Goal: Information Seeking & Learning: Learn about a topic

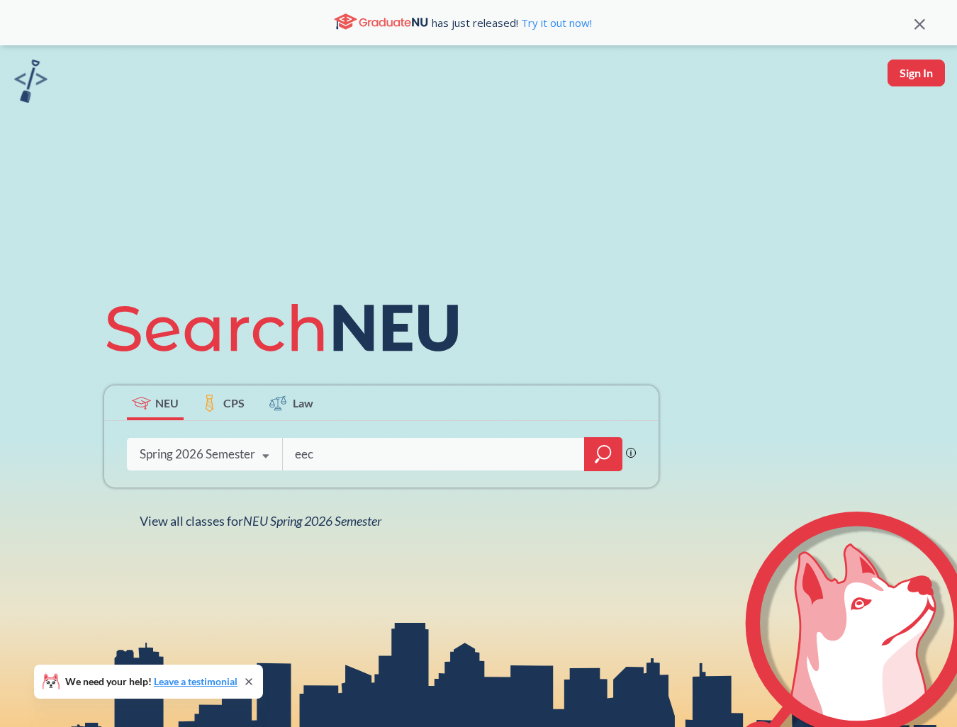
type input "eece"
type input "reinforcement learning"
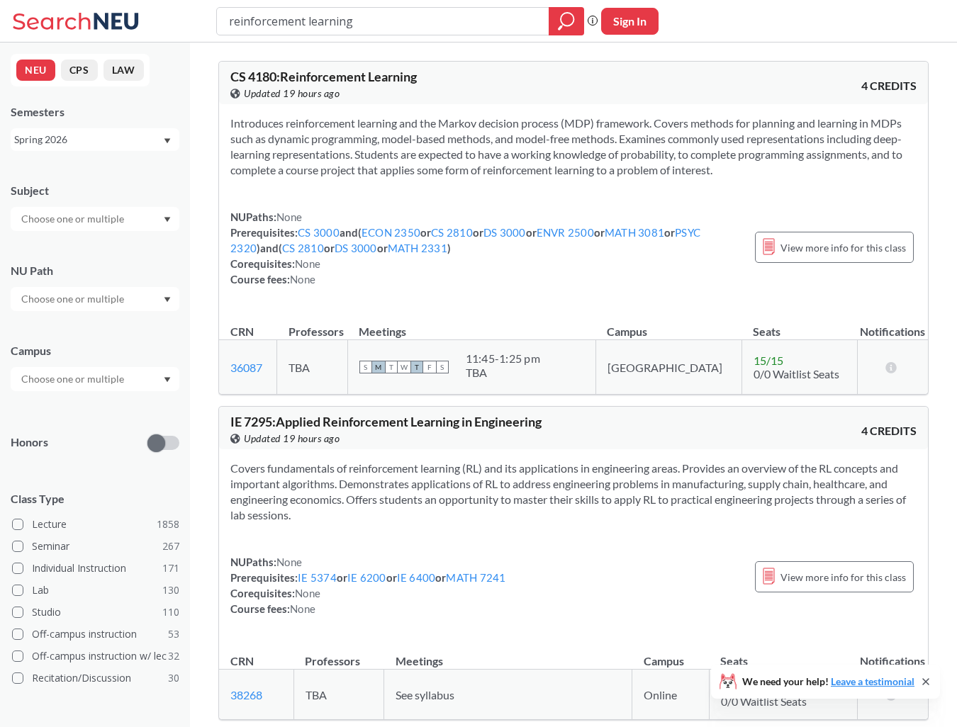
click at [262, 70] on span "CS 4180 : Reinforcement Learning" at bounding box center [323, 77] width 186 height 16
copy span "4180"
click at [269, 70] on span "CS 4180 : Reinforcement Learning" at bounding box center [323, 77] width 186 height 16
copy span "4180"
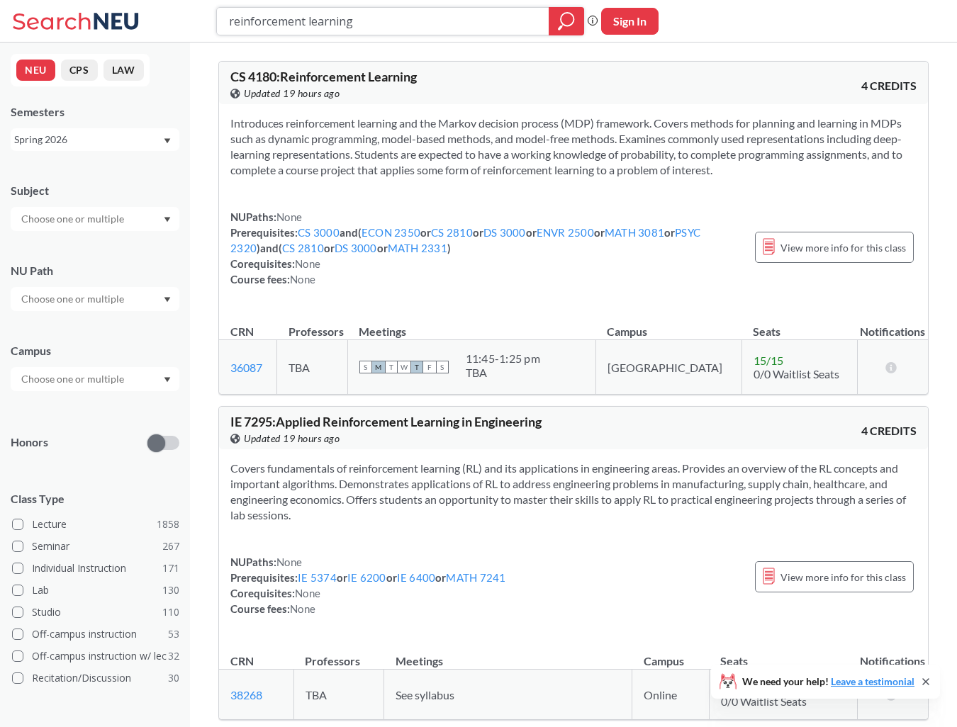
click at [383, 13] on input "reinforcement learning" at bounding box center [382, 21] width 311 height 24
click at [383, 23] on input "reinforcement learning" at bounding box center [382, 21] width 311 height 24
type input "leadership"
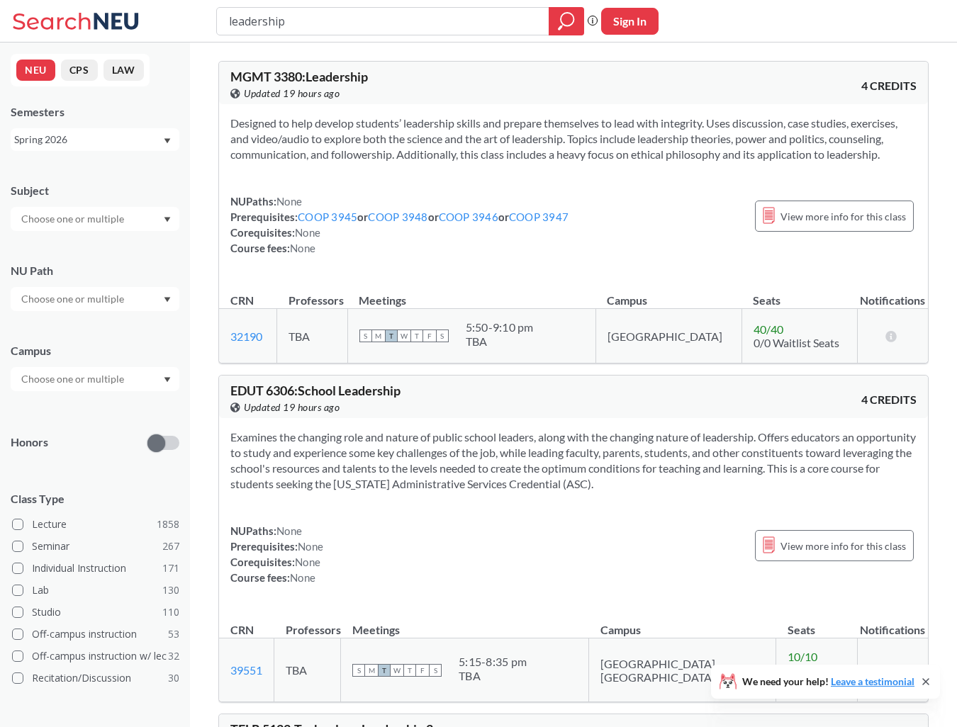
click at [244, 72] on span "MGMT 3380 : Leadership" at bounding box center [298, 77] width 137 height 16
drag, startPoint x: 244, startPoint y: 72, endPoint x: 284, endPoint y: 72, distance: 40.4
click at [284, 72] on span "MGMT 3380 : Leadership" at bounding box center [298, 77] width 137 height 16
copy span "MGMT 3380"
click at [573, 128] on section "Designed to help develop students’ leadership skills and prepare themselves to …" at bounding box center [573, 139] width 686 height 47
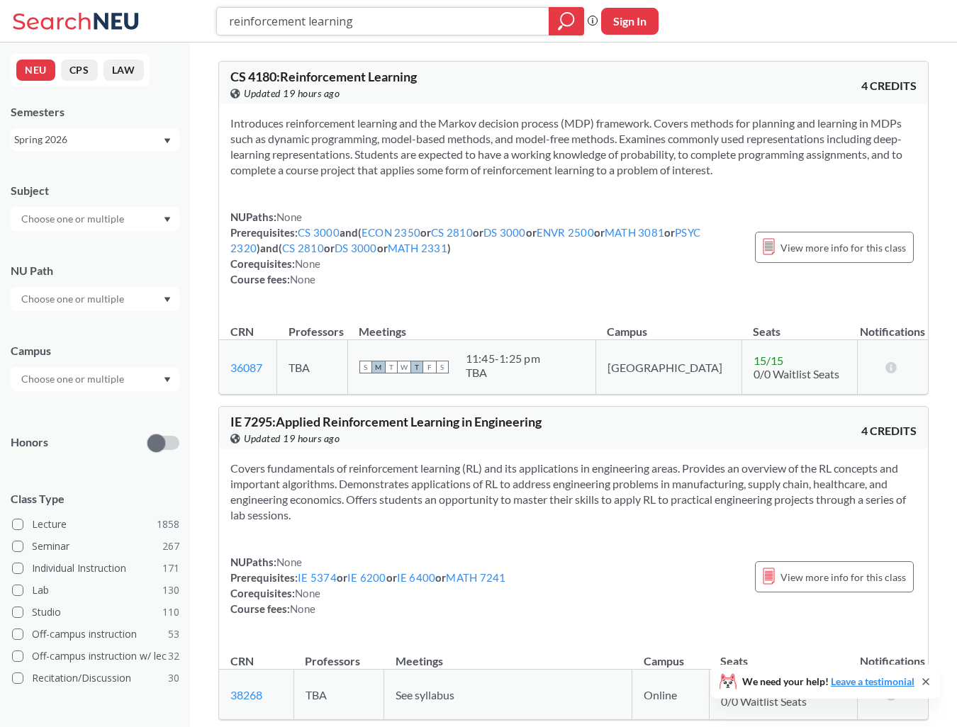
click at [376, 19] on input "reinforcement learning" at bounding box center [382, 21] width 311 height 24
type input "robotics"
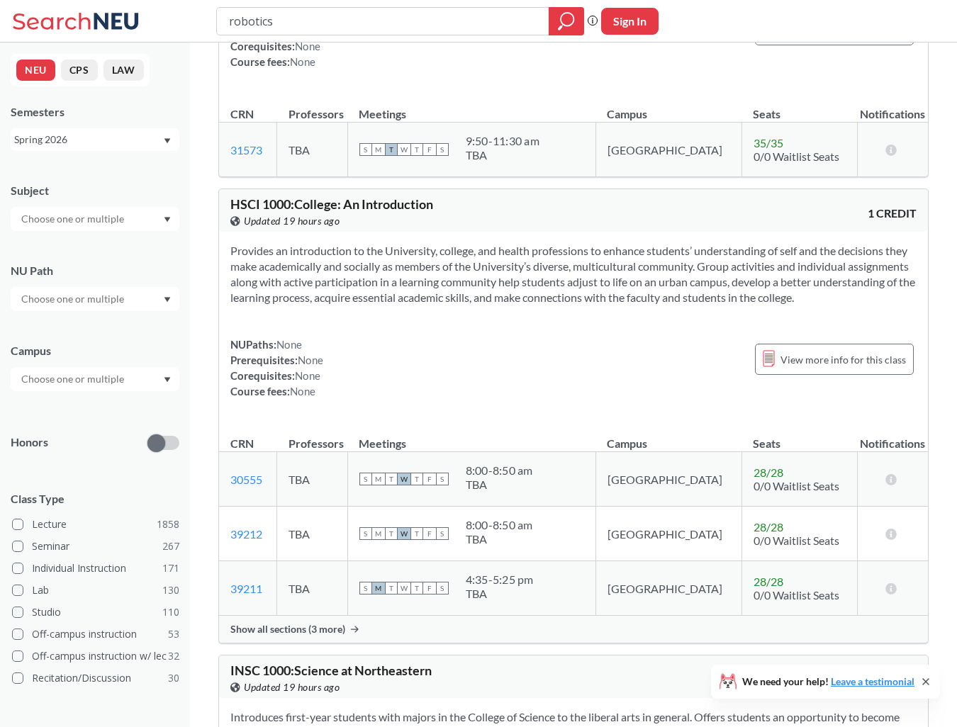
scroll to position [6479, 0]
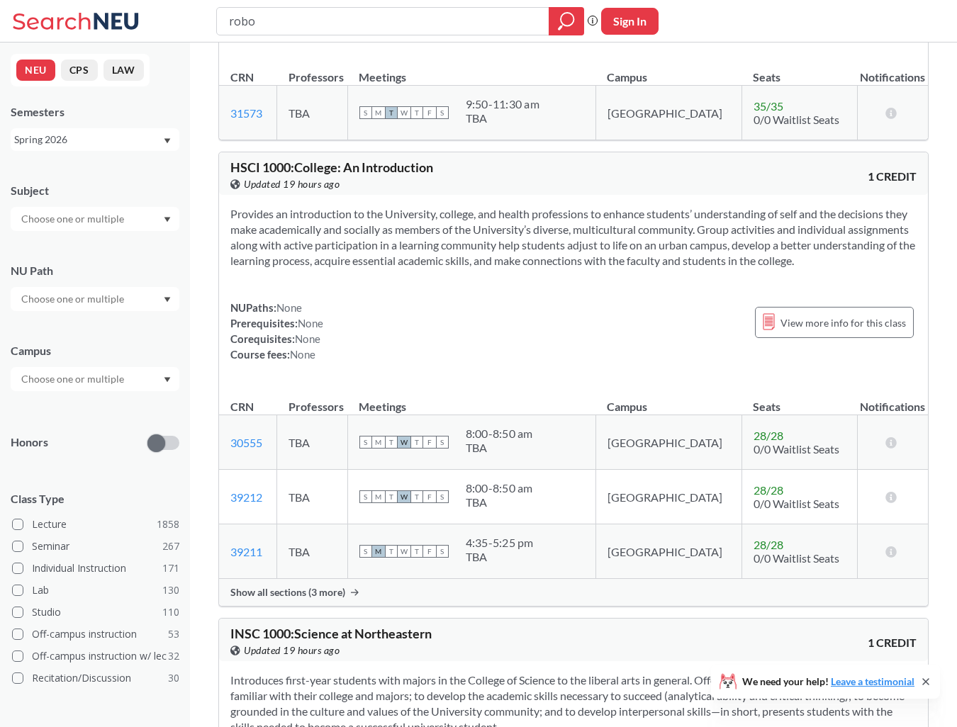
type input "robot"
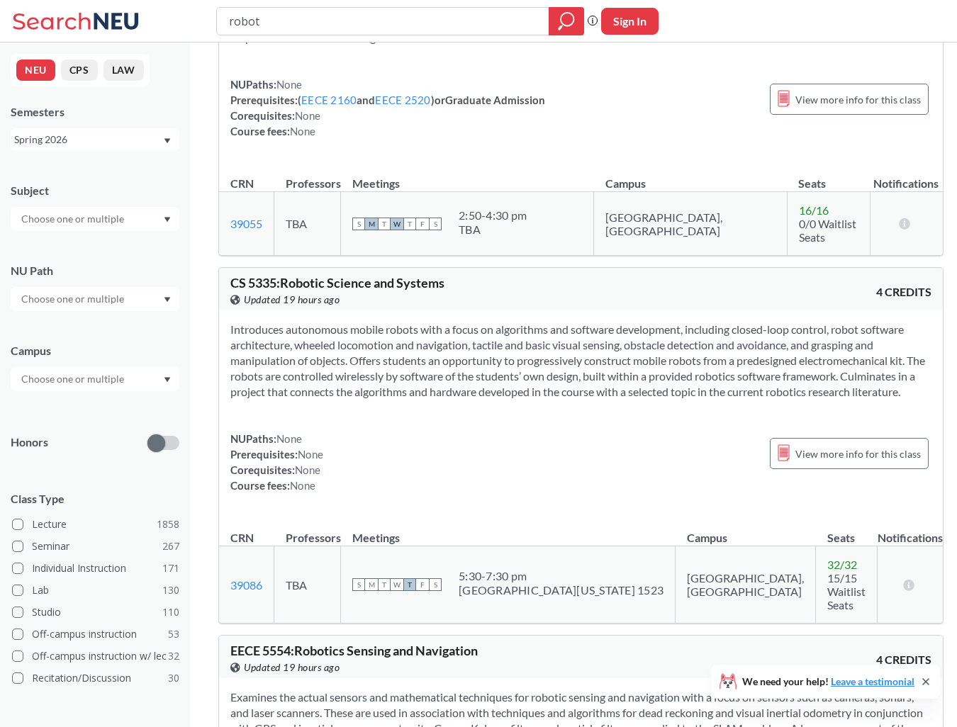
scroll to position [1703, 0]
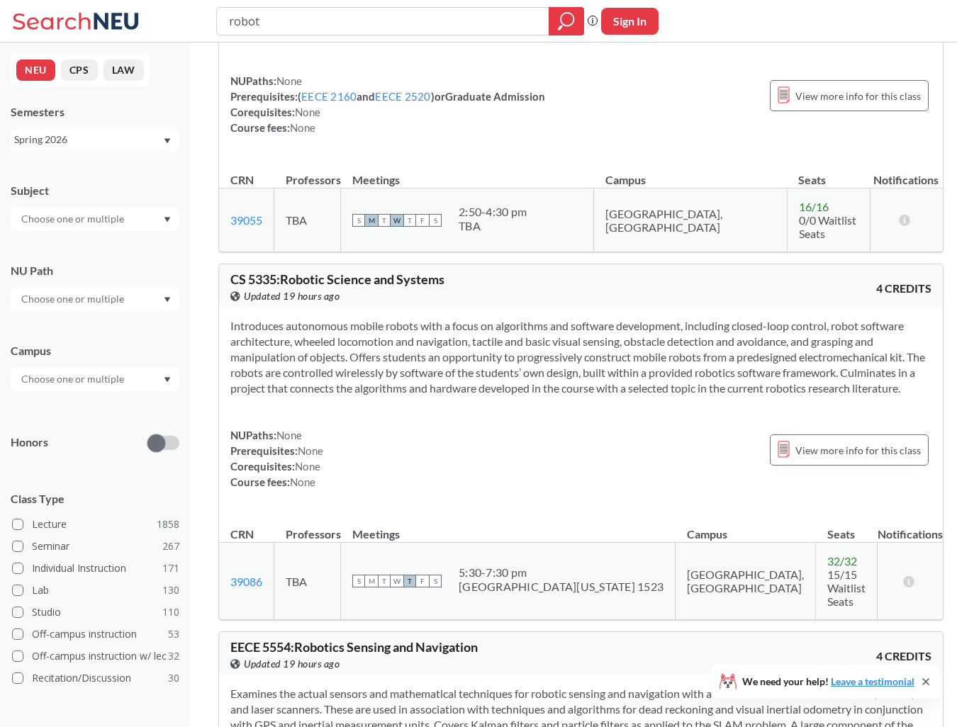
click at [300, 271] on span "CS 5335 : Robotic Science and Systems" at bounding box center [337, 279] width 214 height 16
drag, startPoint x: 300, startPoint y: 240, endPoint x: 407, endPoint y: 240, distance: 107.0
click at [407, 271] on span "CS 5335 : Robotic Science and Systems" at bounding box center [337, 279] width 214 height 16
copy span "Robotic Science and Systems"
click at [400, 25] on input "robot" at bounding box center [382, 21] width 311 height 24
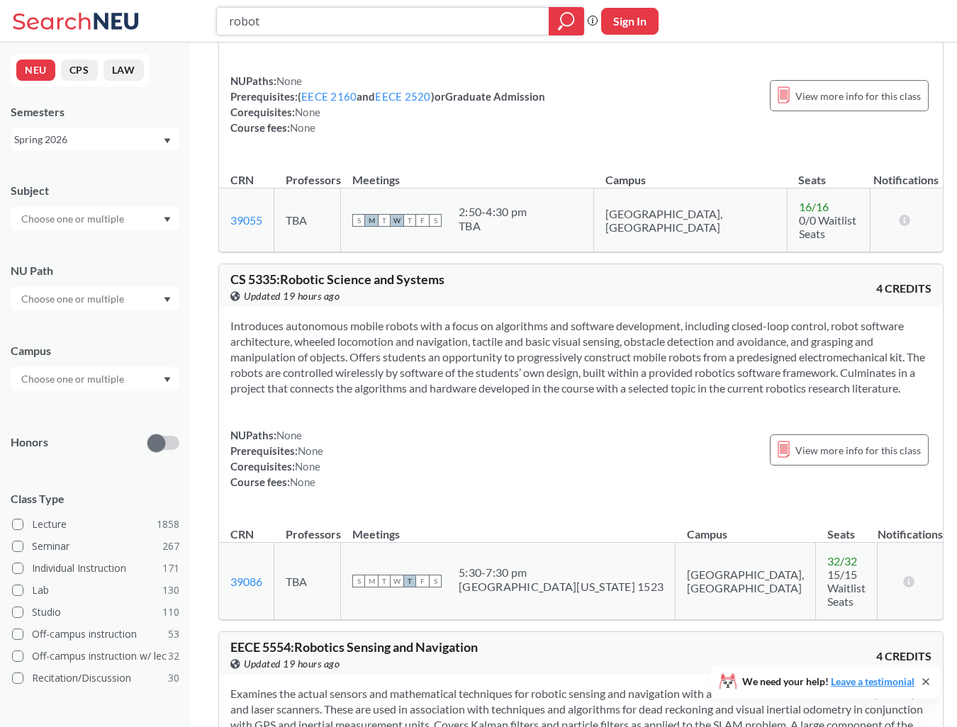
click at [400, 25] on input "robot" at bounding box center [382, 21] width 311 height 24
type input "CS 4100"
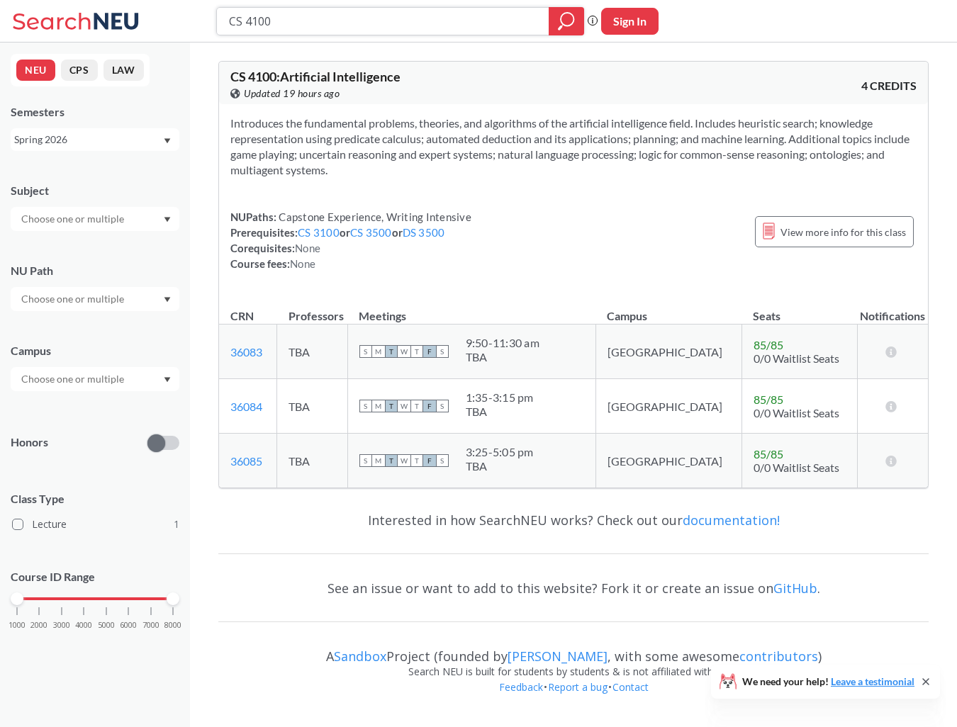
click at [255, 23] on input "CS 4100" at bounding box center [382, 21] width 311 height 24
type input "CS 5100"
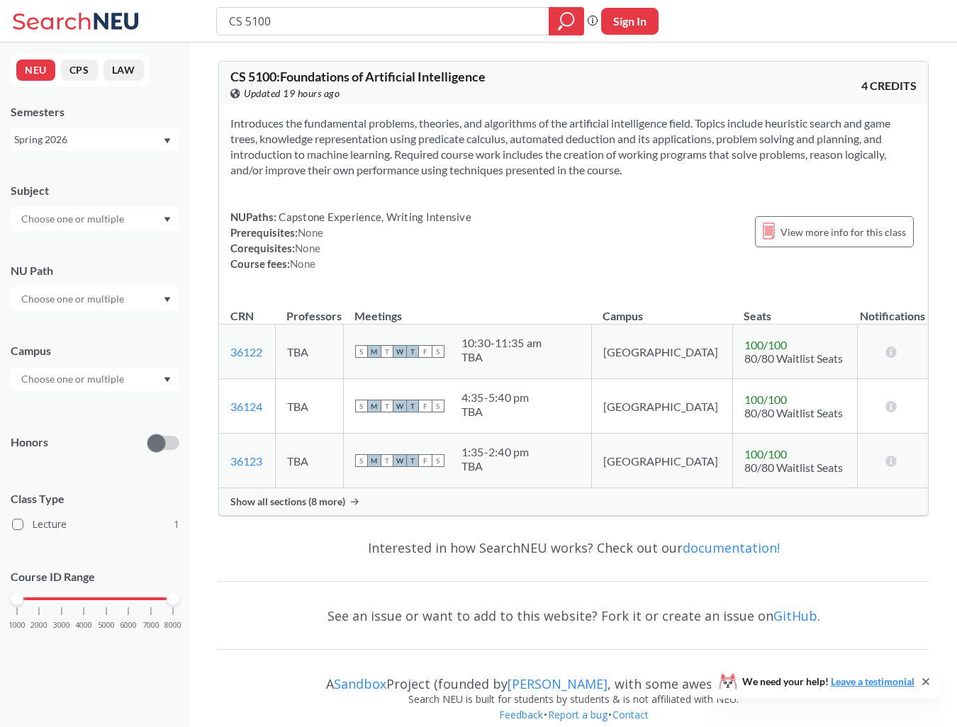
click at [325, 512] on div "Show all sections (8 more)" at bounding box center [573, 501] width 709 height 27
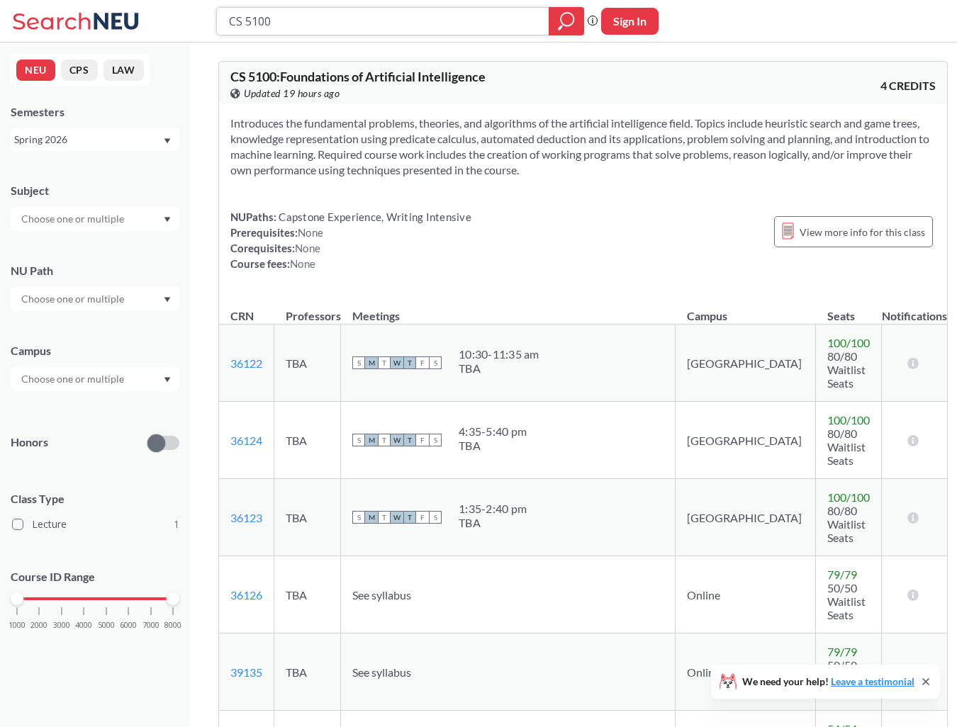
click at [285, 30] on input "CS 5100" at bounding box center [382, 21] width 311 height 24
click at [573, 103] on div "CS 5100 : Foundations of Artificial Intelligence View this course on Banner. Up…" at bounding box center [583, 83] width 728 height 43
click at [72, 139] on div "Spring 2026" at bounding box center [88, 140] width 148 height 16
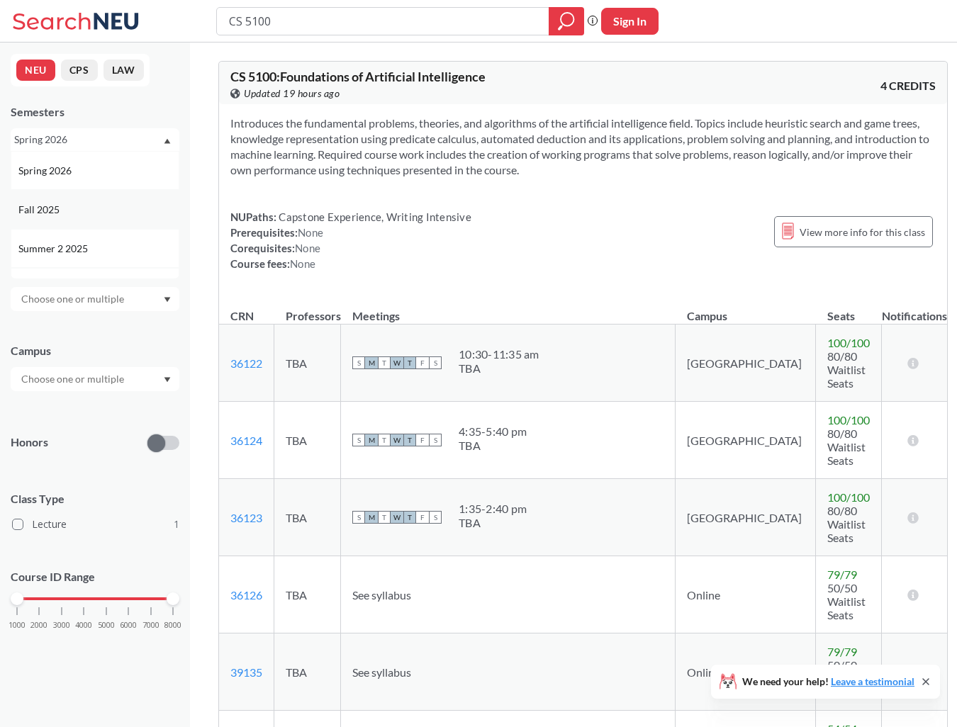
click at [79, 206] on div "Fall 2025" at bounding box center [98, 210] width 160 height 16
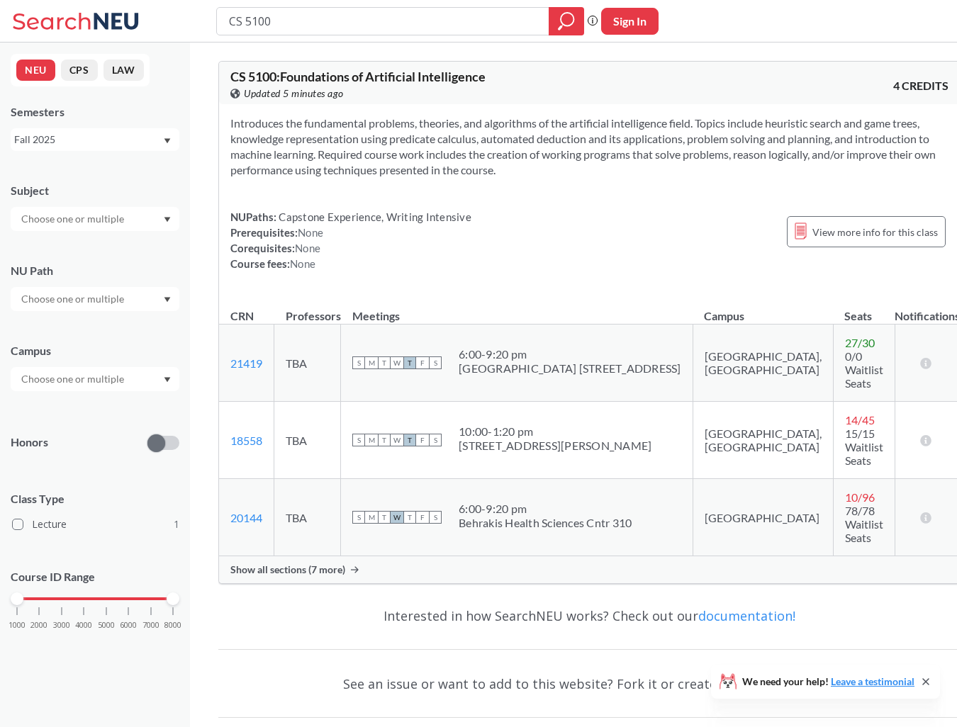
click at [307, 17] on input "CS 5100" at bounding box center [382, 21] width 311 height 24
type input "Robotic Science and Systems"
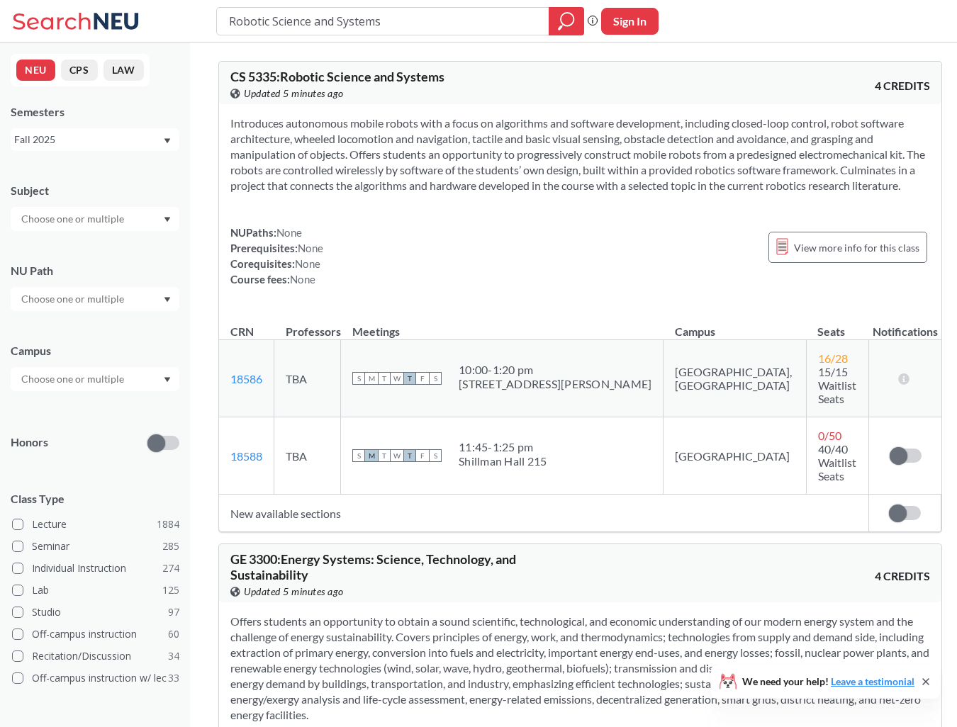
click at [100, 147] on div "Fall 2025" at bounding box center [95, 139] width 169 height 23
click at [101, 254] on div "Spring 2025" at bounding box center [98, 252] width 160 height 16
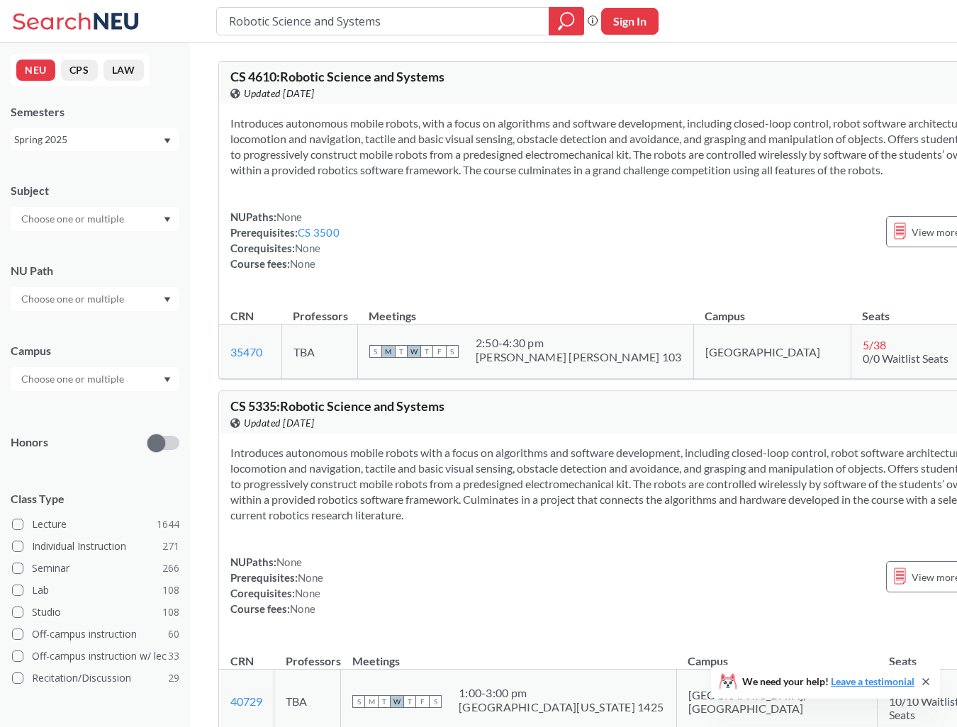
click at [390, 113] on div "Introduces autonomous mobile robots, with a focus on algorithms and software de…" at bounding box center [639, 199] width 840 height 190
click at [96, 140] on div "Spring 2025" at bounding box center [88, 140] width 148 height 16
click at [99, 212] on div "Fall 2024" at bounding box center [98, 208] width 160 height 16
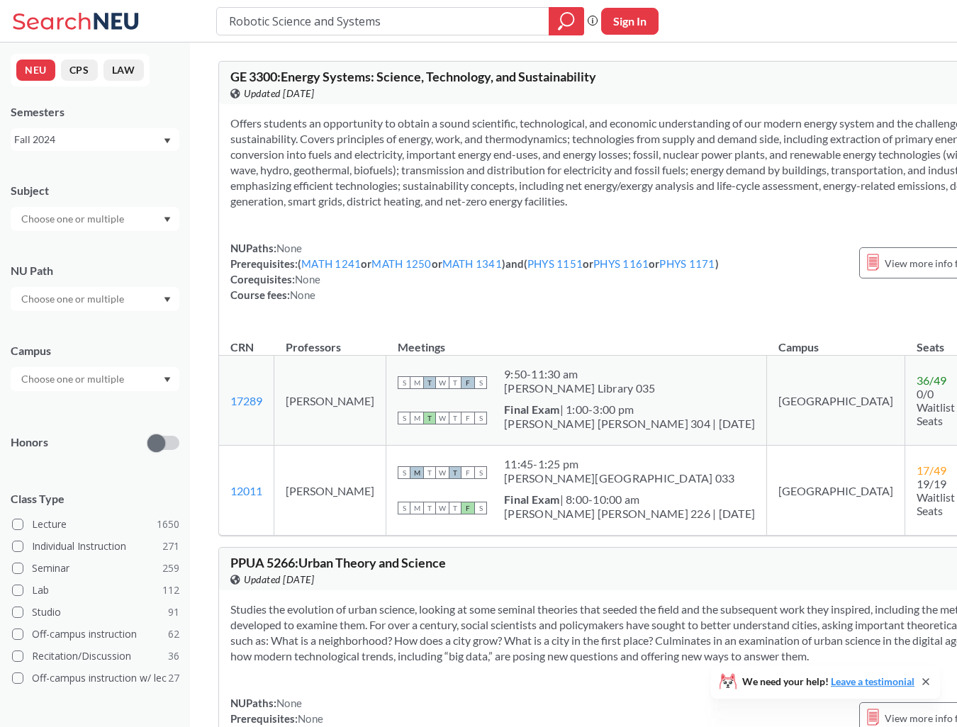
click at [108, 143] on div "Fall 2024" at bounding box center [88, 140] width 148 height 16
click at [111, 232] on div "Spring 2024" at bounding box center [98, 237] width 160 height 16
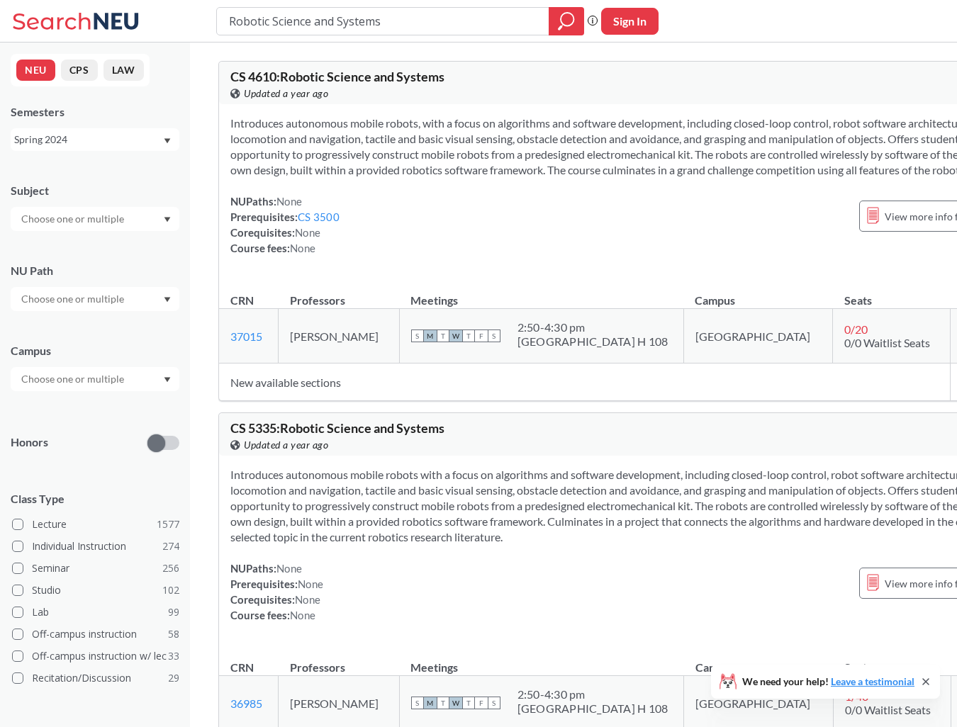
click at [137, 147] on div "Spring 2024" at bounding box center [88, 140] width 148 height 16
click at [121, 175] on div "Spring 2026" at bounding box center [98, 171] width 160 height 16
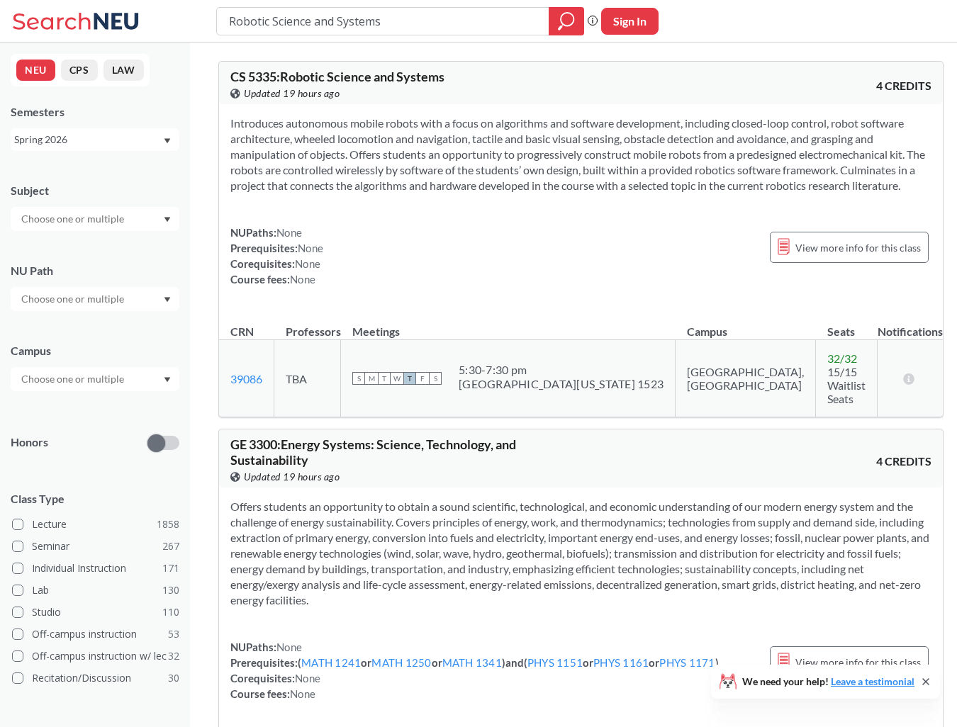
click at [129, 139] on div "Spring 2026" at bounding box center [88, 140] width 148 height 16
click at [304, 211] on div "Introduces autonomous mobile robots with a focus on algorithms and software dev…" at bounding box center [581, 207] width 724 height 206
click at [121, 129] on div "Spring 2026" at bounding box center [95, 139] width 169 height 23
click at [114, 173] on div "Spring 2026" at bounding box center [98, 171] width 160 height 16
click at [120, 140] on div "Spring 2026" at bounding box center [88, 140] width 148 height 16
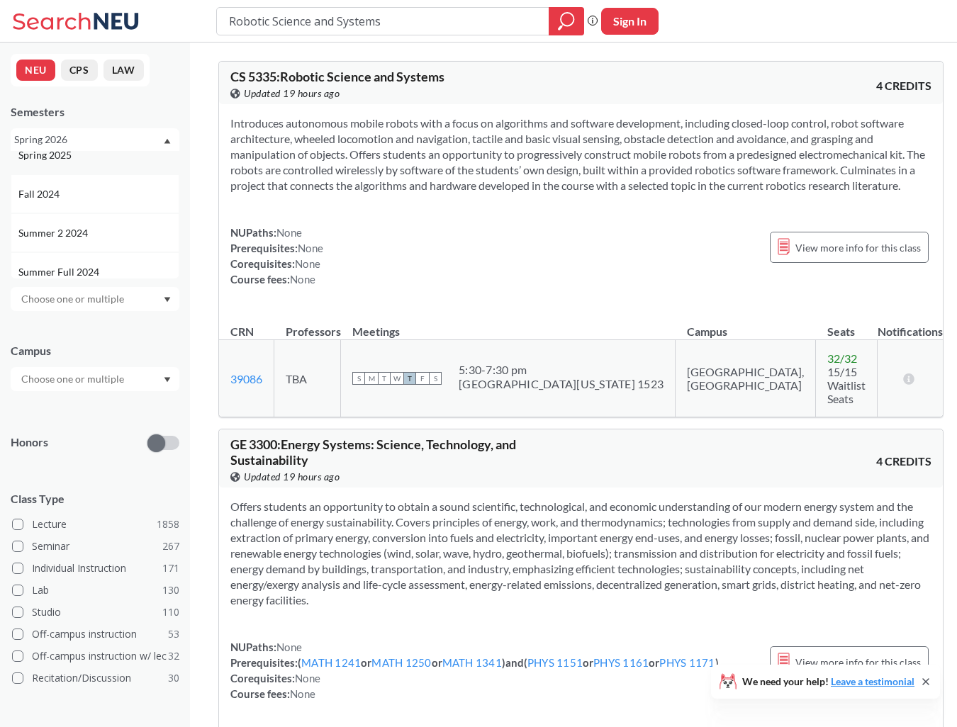
scroll to position [216, 0]
click at [110, 197] on div "Fall 2024" at bounding box center [95, 188] width 169 height 39
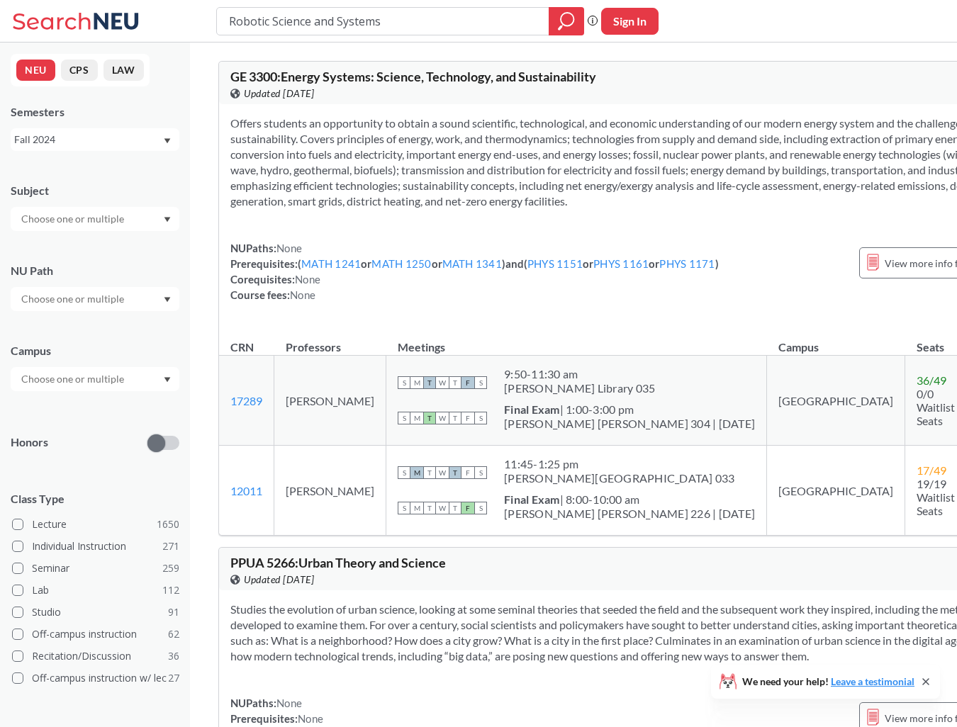
click at [106, 138] on div "Fall 2024" at bounding box center [88, 140] width 148 height 16
click at [100, 235] on div "Spring 2024" at bounding box center [95, 227] width 169 height 39
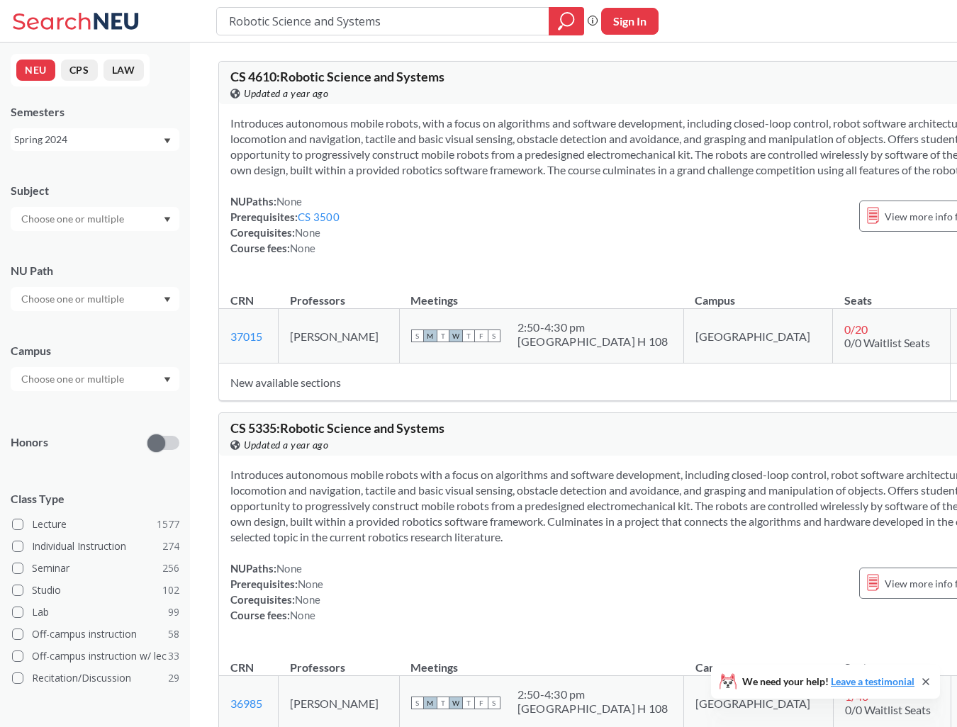
click at [116, 139] on div "Spring 2024" at bounding box center [88, 140] width 148 height 16
click at [111, 230] on div "Fall 2023" at bounding box center [98, 231] width 160 height 16
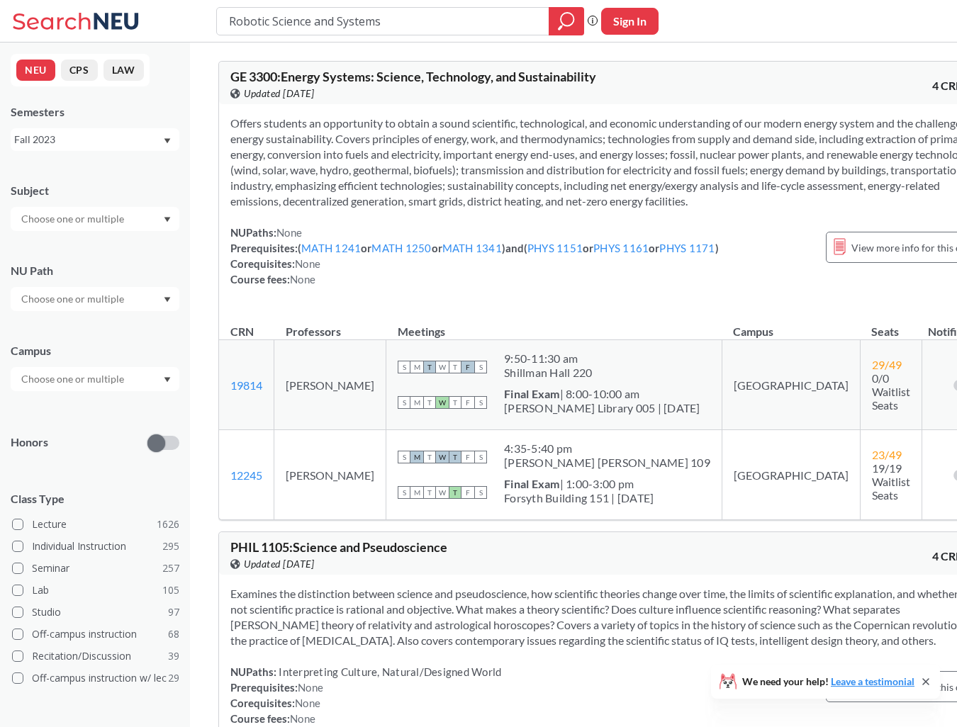
click at [100, 136] on div "Fall 2023" at bounding box center [88, 140] width 148 height 16
click at [100, 229] on div "Spring 2022" at bounding box center [98, 225] width 160 height 16
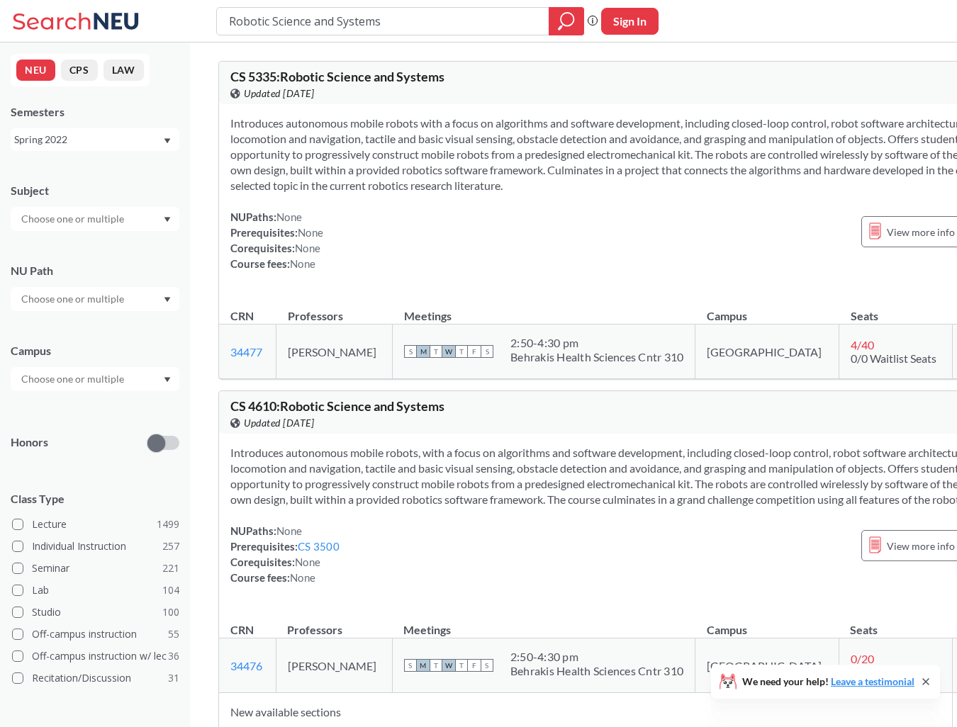
click at [119, 150] on div "Spring 2022" at bounding box center [95, 139] width 169 height 23
click at [107, 196] on div "Fall 2021" at bounding box center [98, 199] width 160 height 16
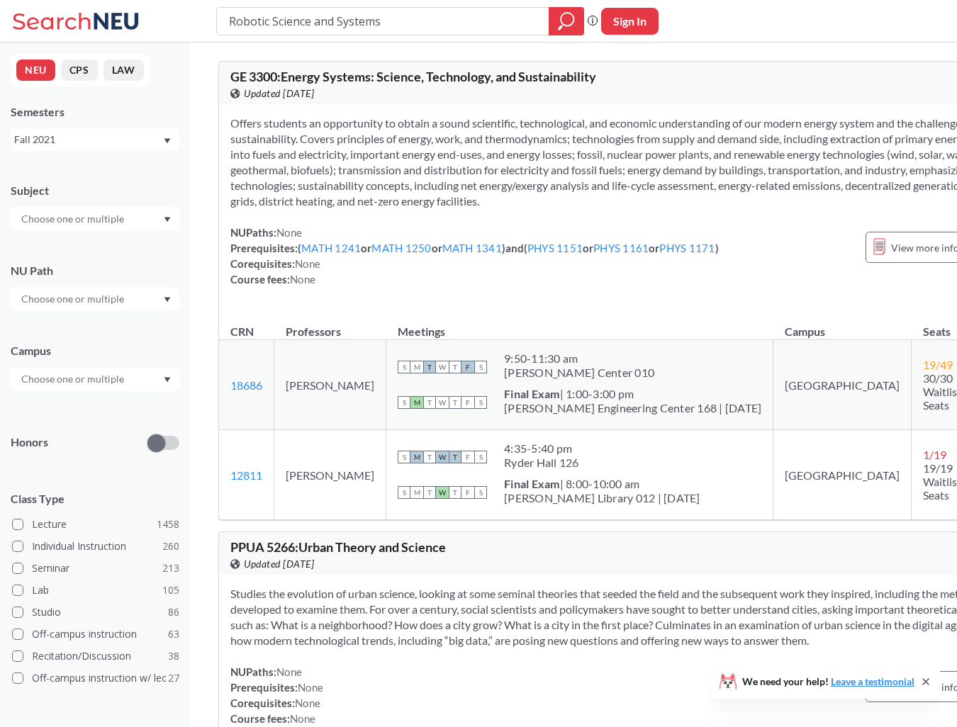
click at [103, 143] on div "Fall 2021" at bounding box center [88, 140] width 148 height 16
click at [91, 228] on div "Spring 2021" at bounding box center [95, 219] width 169 height 39
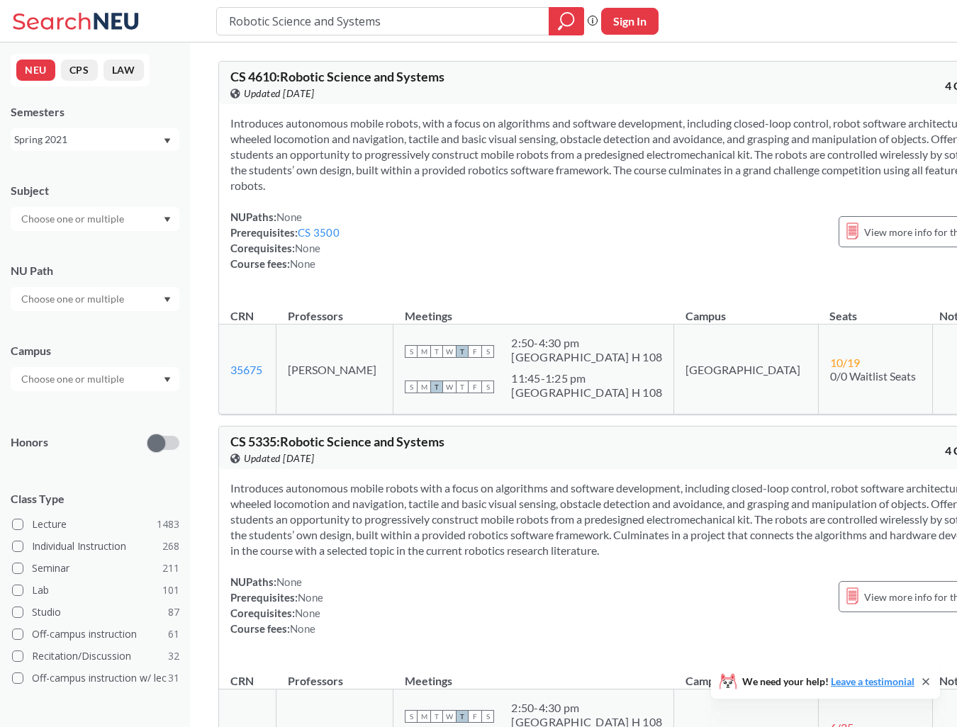
click at [83, 135] on div "Spring 2021" at bounding box center [88, 140] width 148 height 16
click at [78, 214] on div "Fall 2020" at bounding box center [98, 210] width 160 height 16
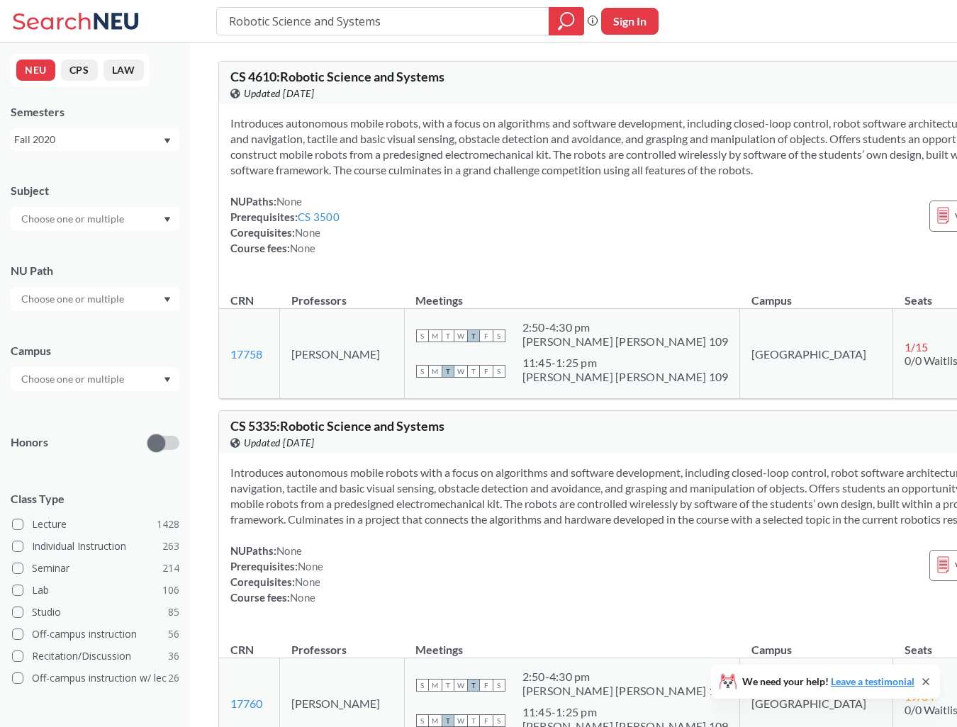
click at [99, 142] on div "Fall 2020" at bounding box center [88, 140] width 148 height 16
click at [91, 251] on div "Spring 2025" at bounding box center [98, 254] width 160 height 16
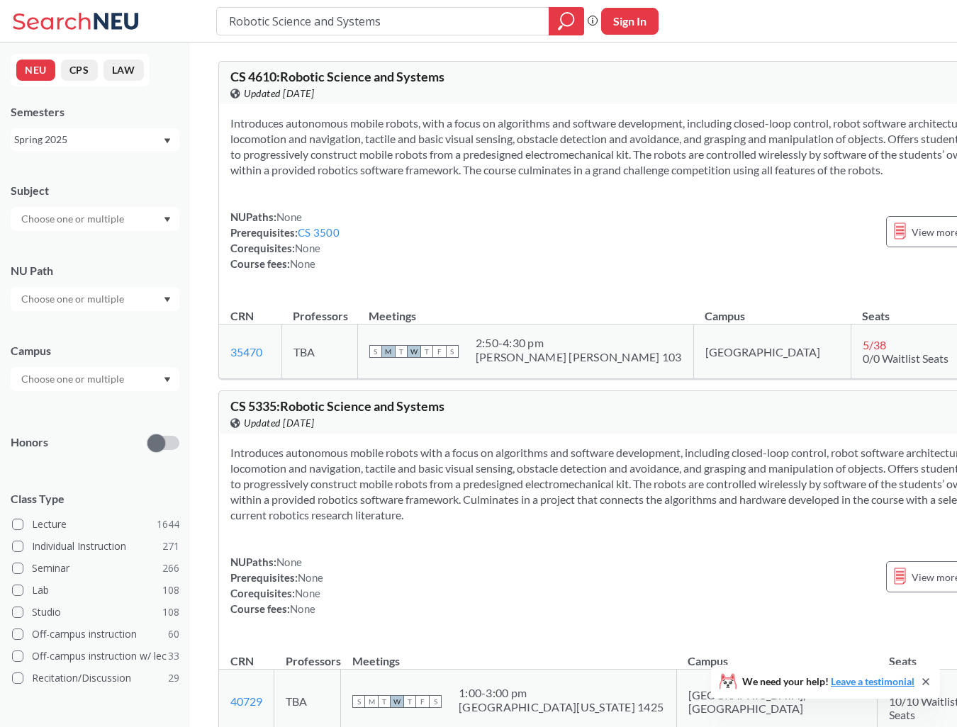
click at [100, 142] on div "Spring 2025" at bounding box center [88, 140] width 148 height 16
click at [98, 213] on div "Spring 2020" at bounding box center [98, 221] width 160 height 16
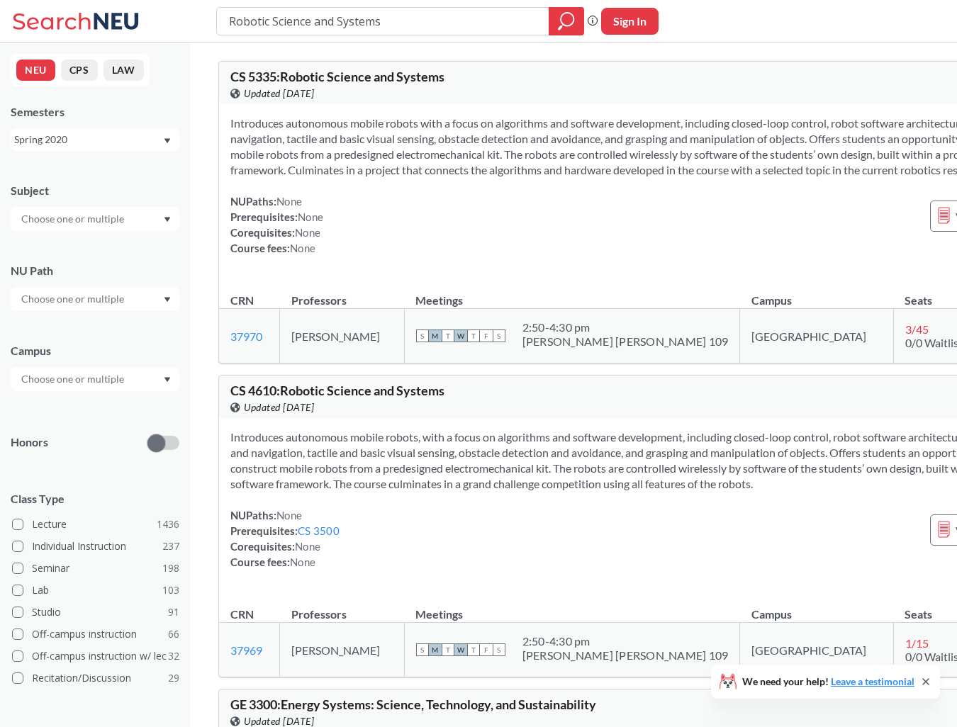
click at [104, 140] on div "Spring 2020" at bounding box center [88, 140] width 148 height 16
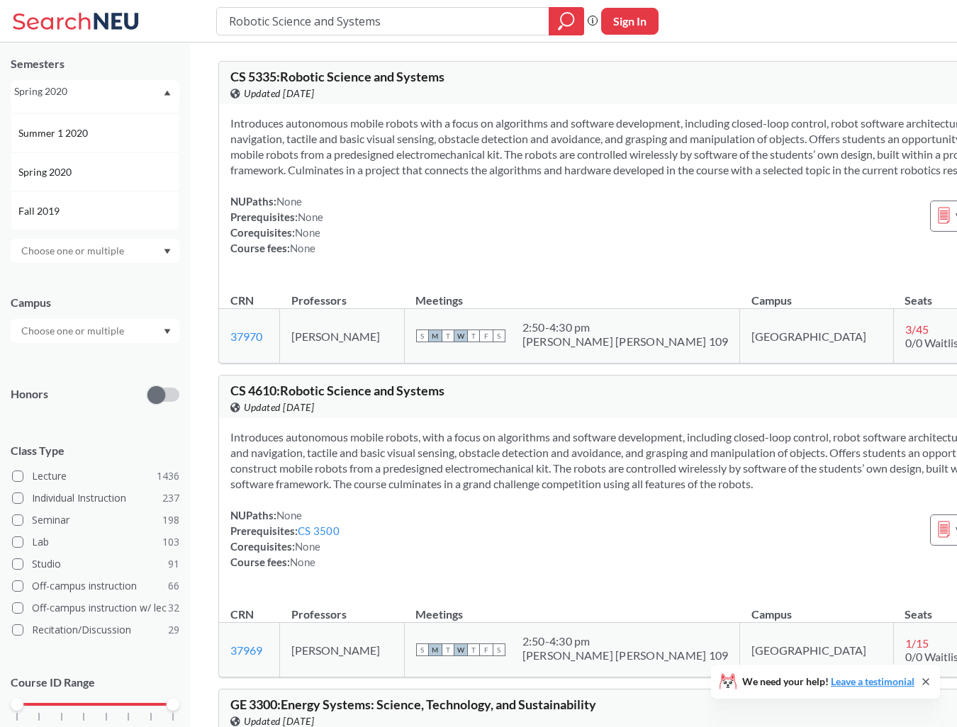
scroll to position [73, 0]
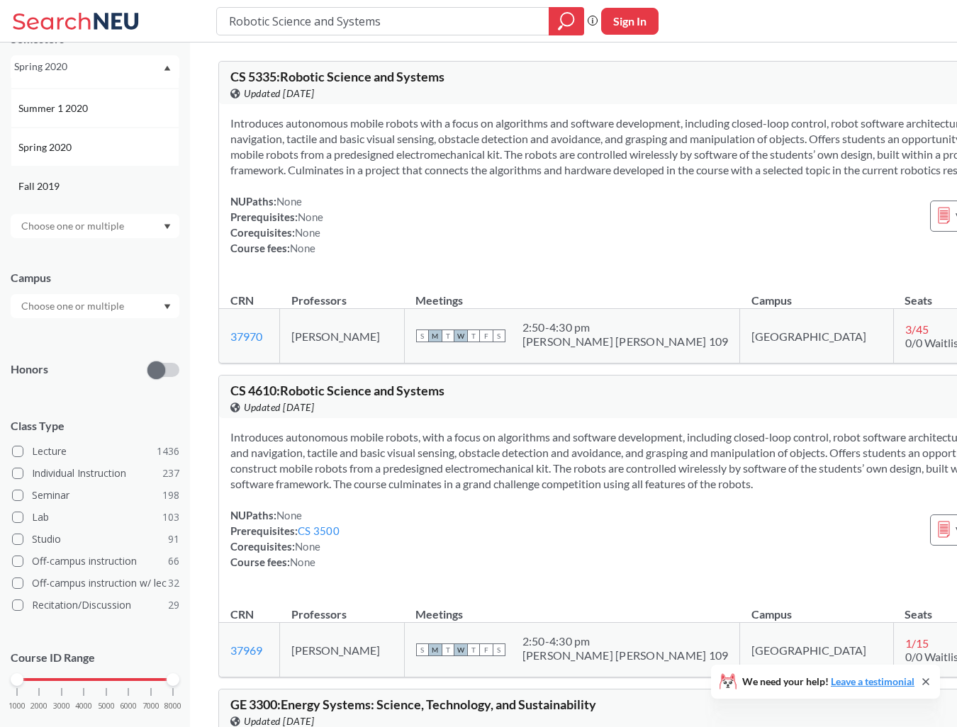
click at [118, 179] on div "Fall 2019" at bounding box center [98, 187] width 160 height 16
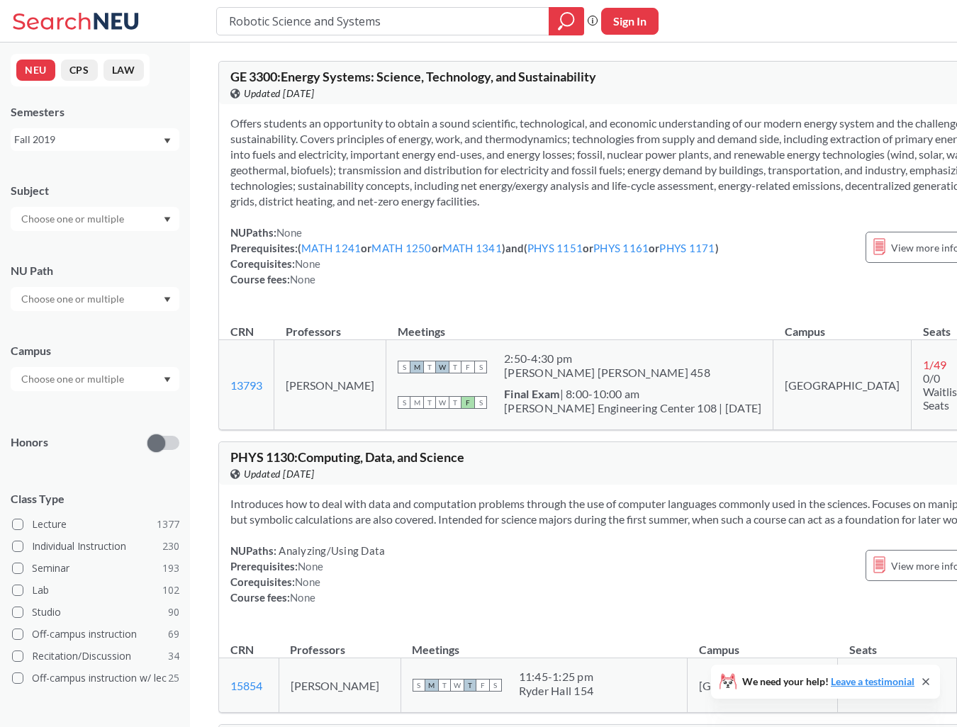
click at [225, 179] on div "Offers students an opportunity to obtain a sound scientific, technological, and…" at bounding box center [628, 207] width 819 height 206
click at [75, 143] on div "Fall 2019" at bounding box center [88, 140] width 148 height 16
click at [89, 201] on div "Fall 2025" at bounding box center [98, 194] width 160 height 16
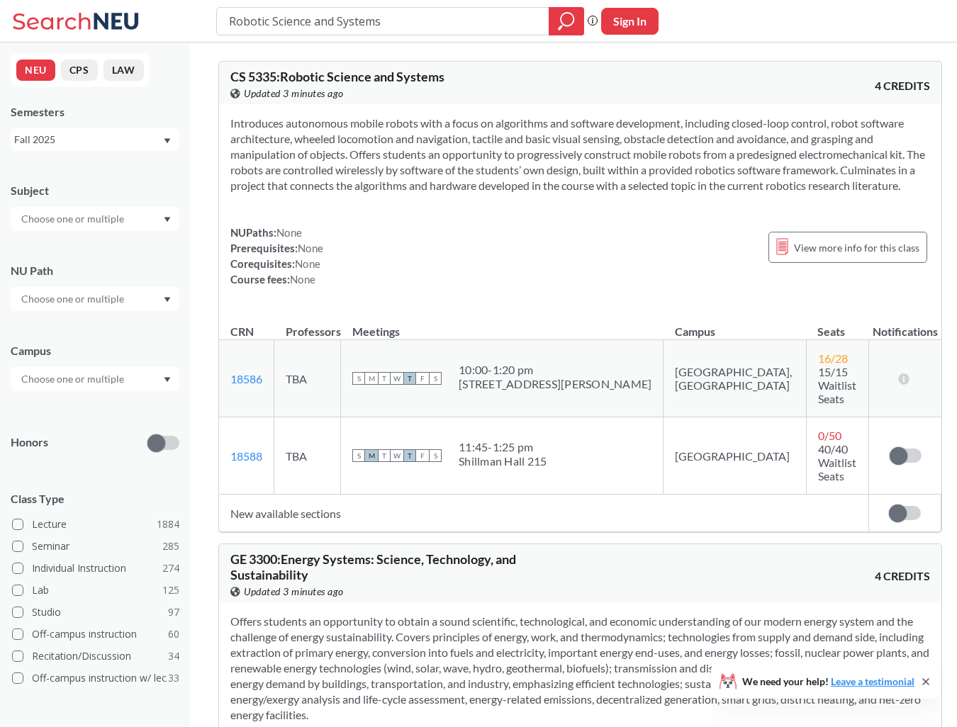
click at [242, 73] on span "CS 5335 : Robotic Science and Systems" at bounding box center [337, 77] width 214 height 16
drag, startPoint x: 242, startPoint y: 73, endPoint x: 262, endPoint y: 75, distance: 20.0
click at [262, 75] on span "CS 5335 : Robotic Science and Systems" at bounding box center [337, 77] width 214 height 16
drag, startPoint x: 262, startPoint y: 75, endPoint x: 233, endPoint y: 75, distance: 29.1
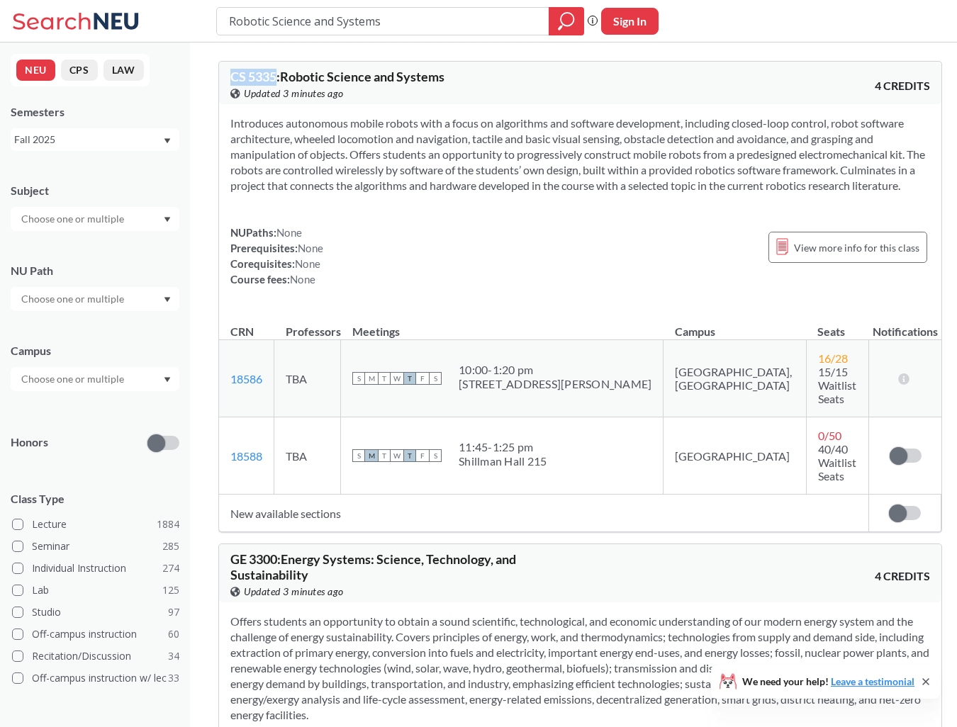
click at [232, 75] on span "CS 5335 : Robotic Science and Systems" at bounding box center [337, 77] width 214 height 16
click at [100, 145] on div "Fall 2025" at bounding box center [88, 140] width 148 height 16
click at [101, 225] on div "Spring 2025" at bounding box center [98, 228] width 160 height 16
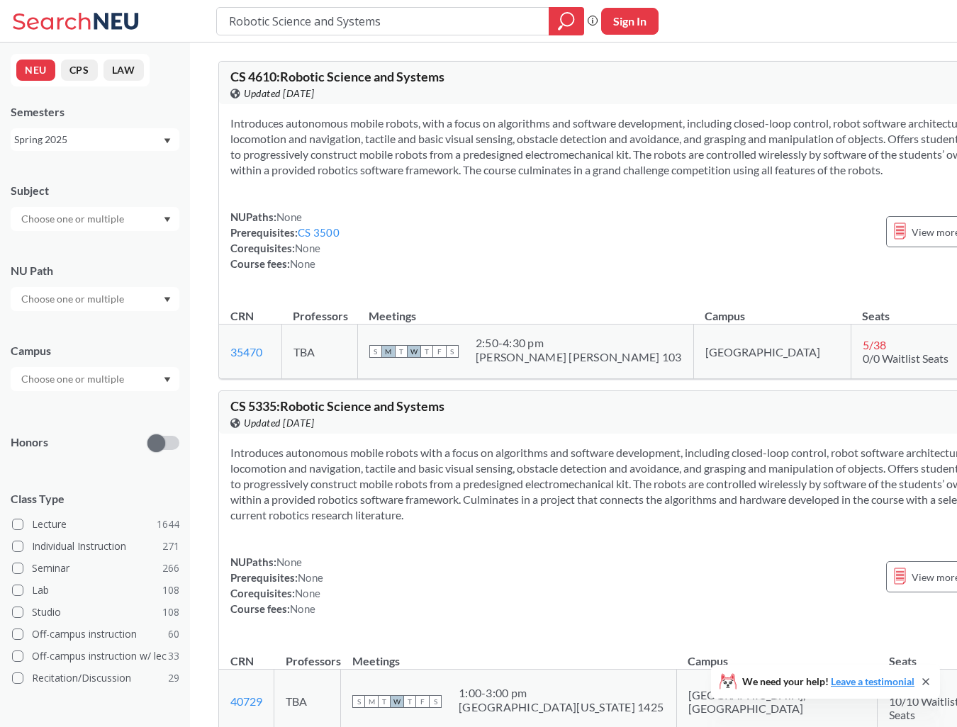
click at [89, 137] on div "Spring 2025" at bounding box center [88, 140] width 148 height 16
click at [104, 164] on div "Spring 2026" at bounding box center [98, 171] width 160 height 16
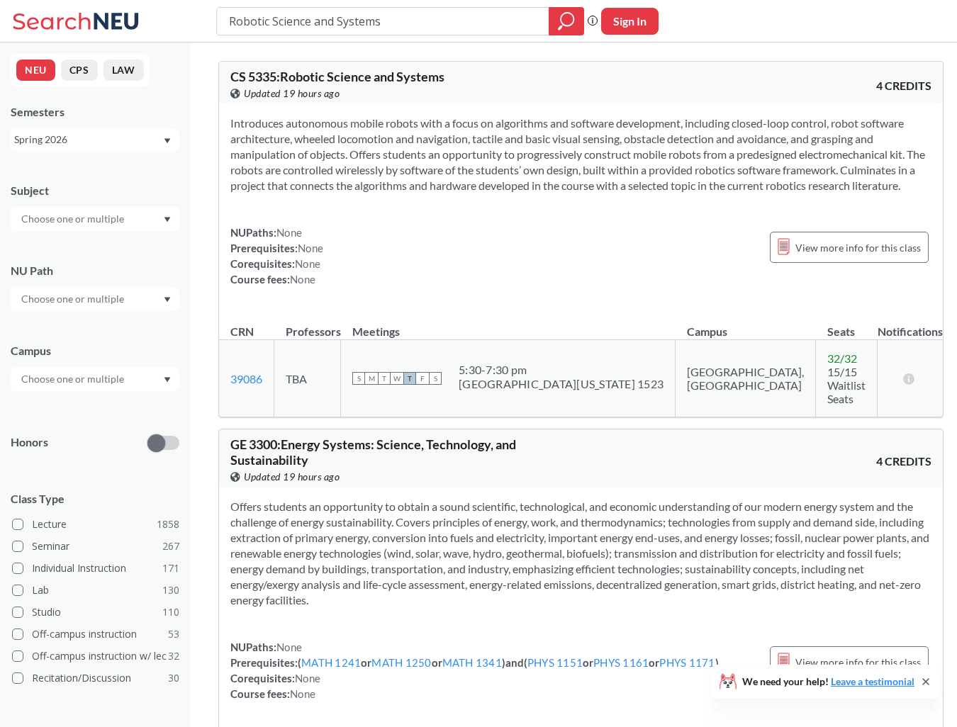
click at [128, 144] on div "Spring 2026" at bounding box center [88, 140] width 148 height 16
click at [124, 173] on div "Spring 2026" at bounding box center [98, 171] width 160 height 16
click at [134, 137] on div "Spring 2026" at bounding box center [88, 140] width 148 height 16
click at [115, 196] on div "Fall 2025" at bounding box center [95, 209] width 169 height 39
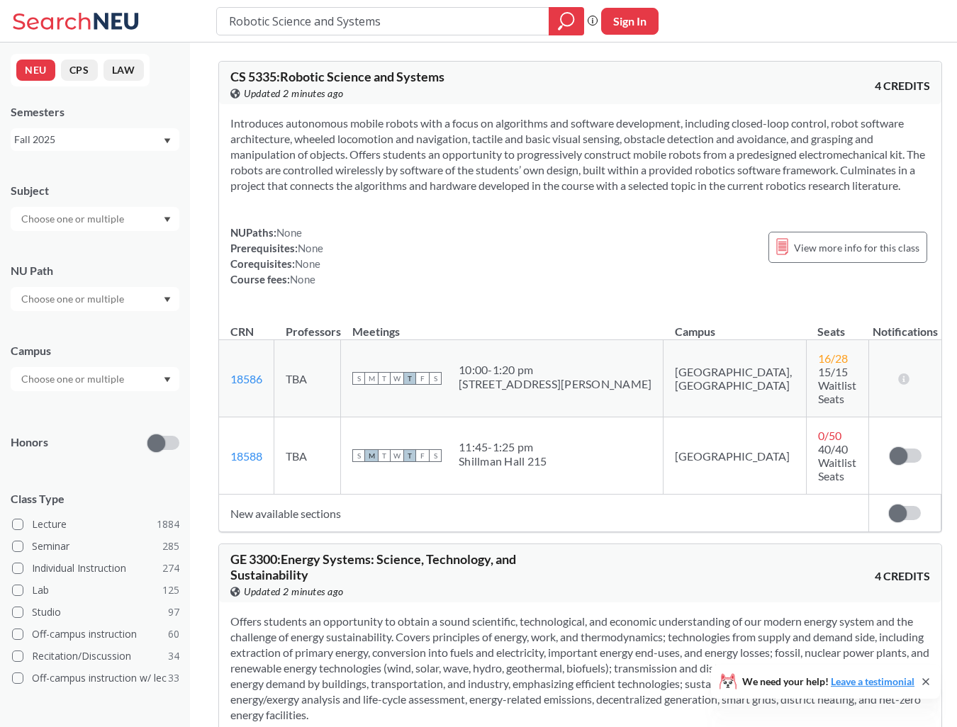
click at [116, 145] on div "Fall 2025" at bounding box center [88, 140] width 148 height 16
click at [118, 173] on div "Spring 2026" at bounding box center [98, 171] width 160 height 16
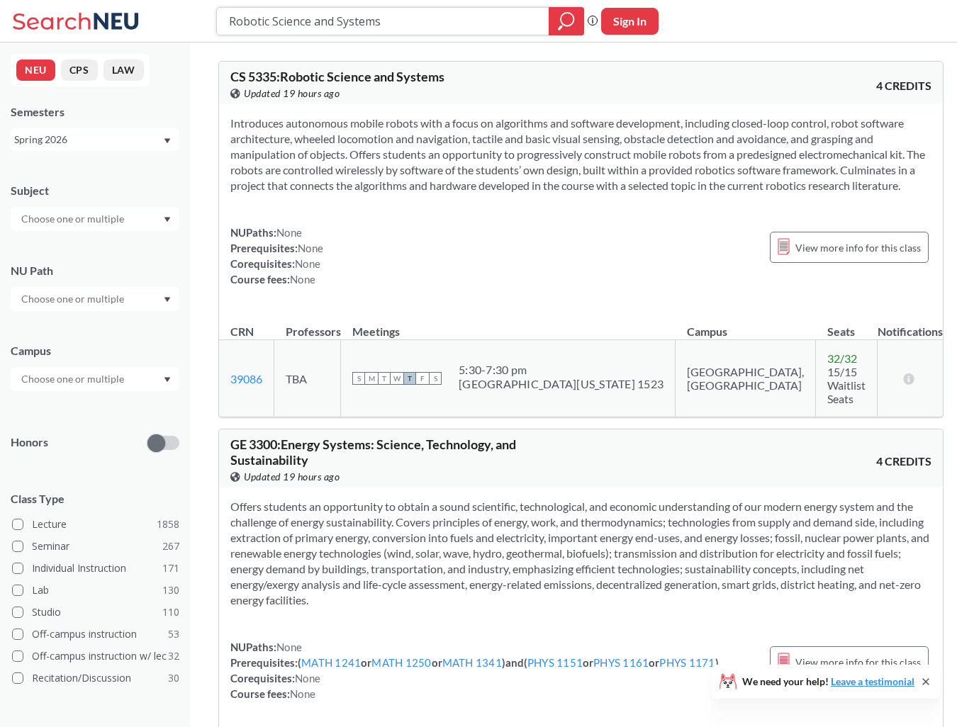
click at [409, 28] on input "Robotic Science and Systems" at bounding box center [382, 21] width 311 height 24
paste input "4610"
click at [103, 139] on div "Spring 2026" at bounding box center [88, 140] width 148 height 16
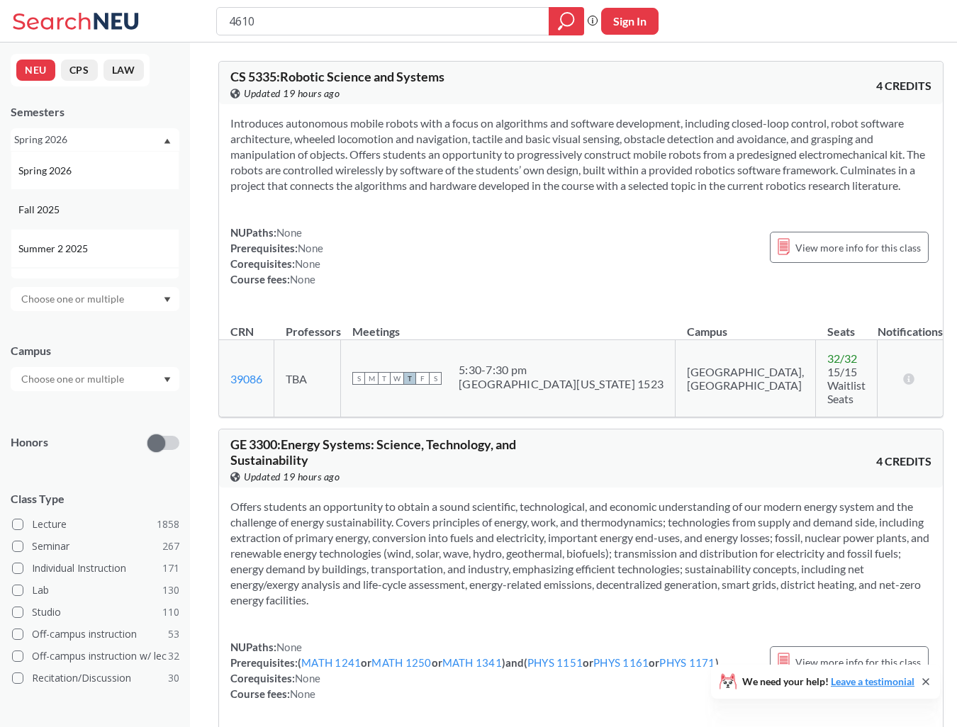
click at [101, 205] on div "Fall 2025" at bounding box center [98, 210] width 160 height 16
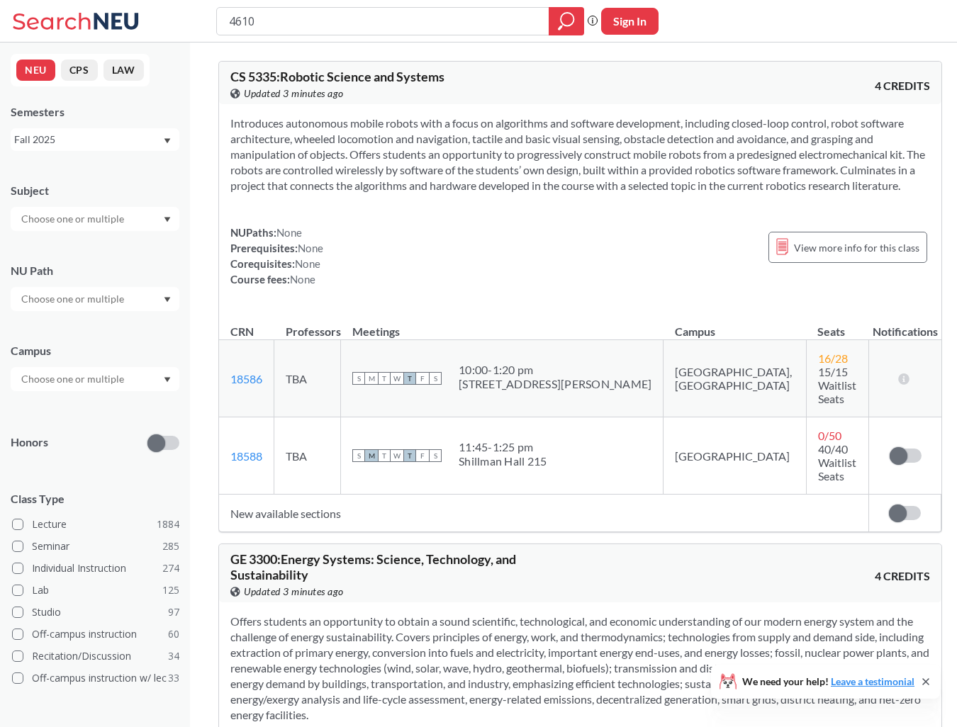
click at [88, 148] on div "Fall 2025" at bounding box center [95, 139] width 169 height 23
click at [101, 244] on div "Spring 2025" at bounding box center [98, 243] width 160 height 16
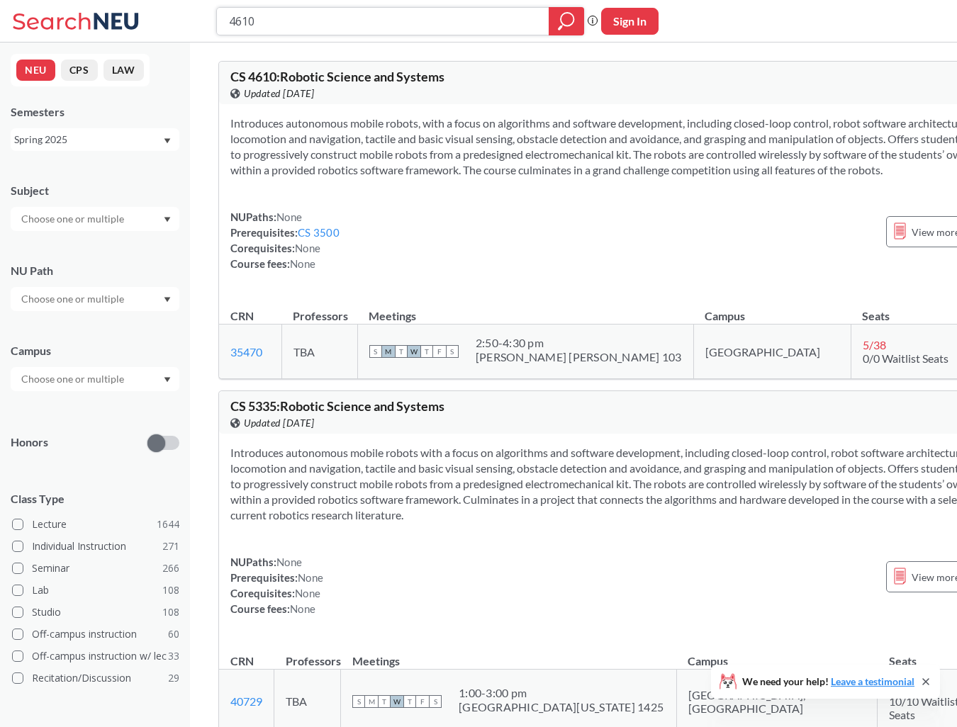
click at [267, 18] on input "4610" at bounding box center [382, 21] width 311 height 24
type input "2800"
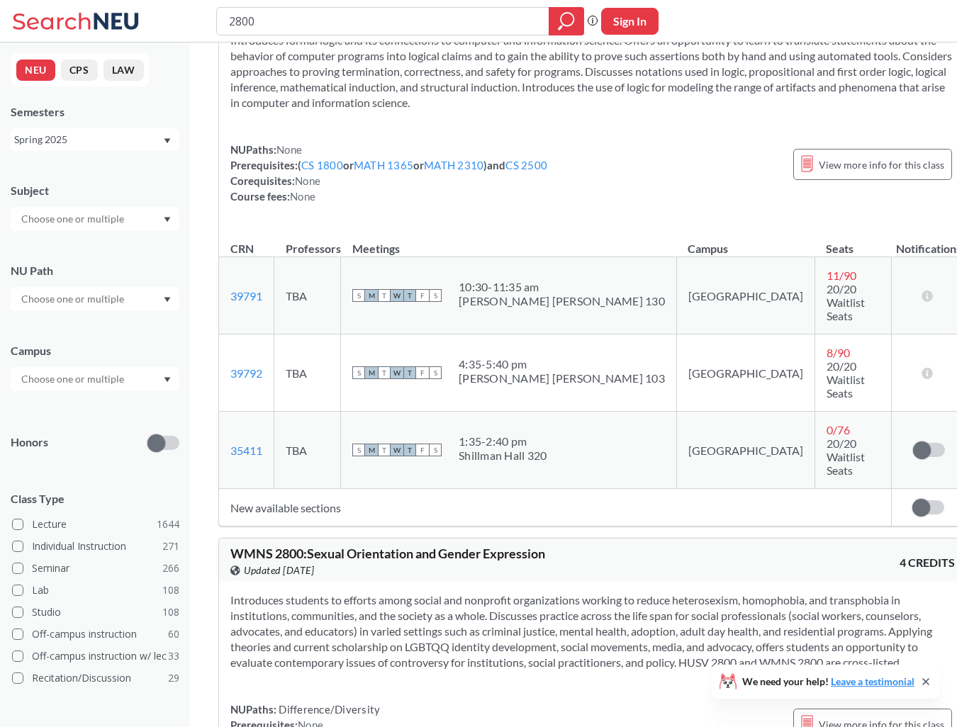
click at [356, 113] on div "Introduces formal logic and its connections to computer and information science…" at bounding box center [592, 124] width 747 height 206
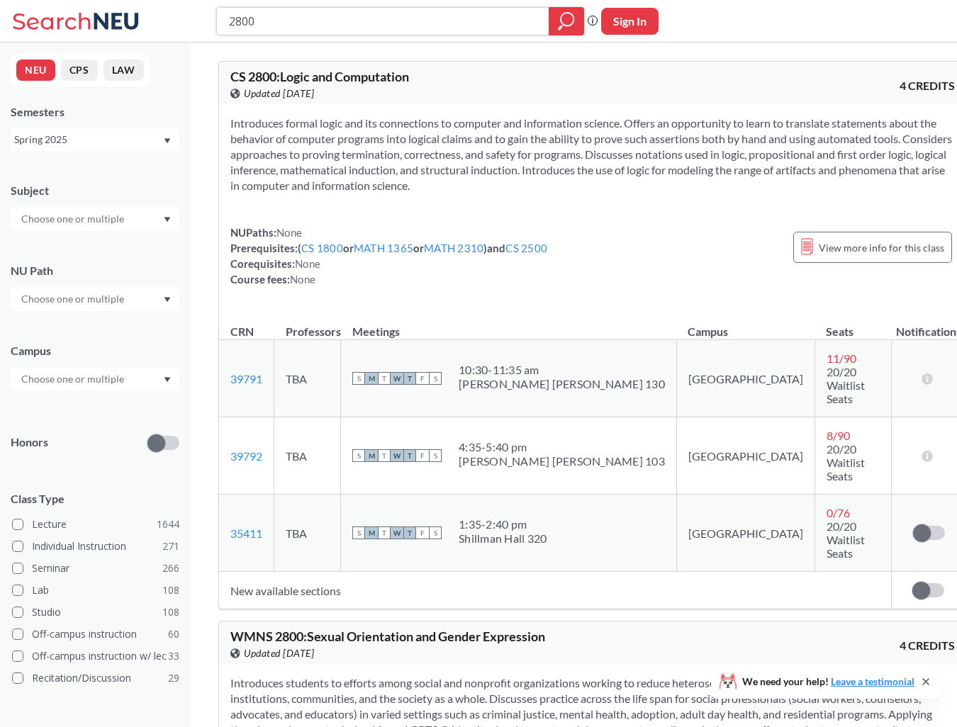
click at [302, 19] on input "2800" at bounding box center [382, 21] width 311 height 24
type input "computer"
click at [64, 140] on div "Spring 2025" at bounding box center [88, 140] width 148 height 16
click at [94, 175] on div "Spring 2026" at bounding box center [98, 171] width 160 height 16
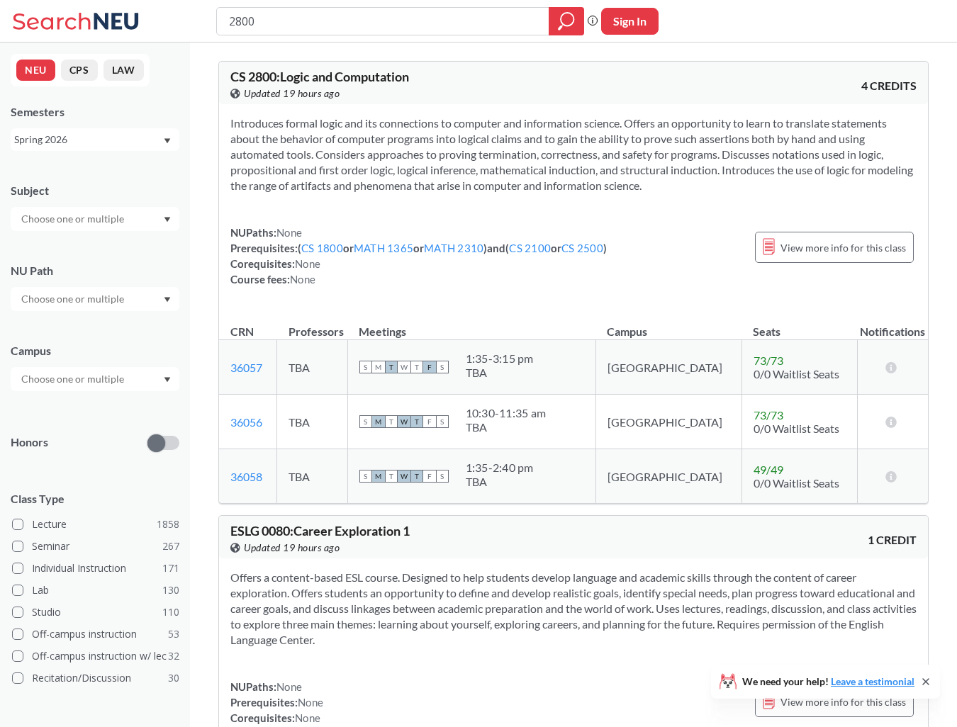
click at [311, 16] on input "2800" at bounding box center [382, 21] width 311 height 24
type input "systems"
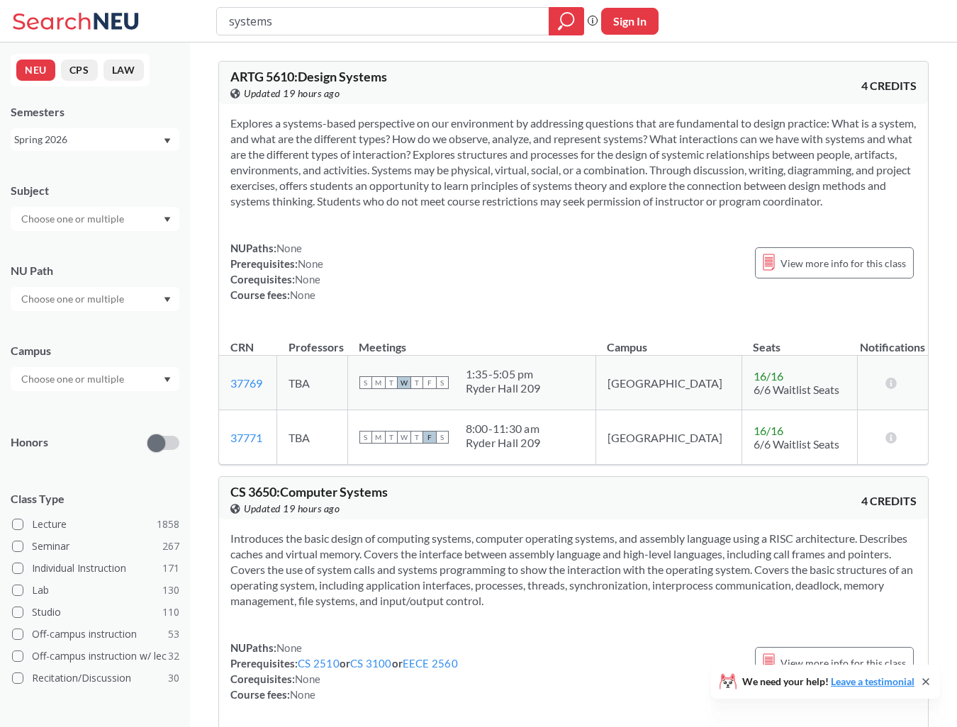
click at [258, 488] on span "CS 3650 : Computer Systems" at bounding box center [308, 492] width 157 height 16
drag, startPoint x: 258, startPoint y: 488, endPoint x: 237, endPoint y: 488, distance: 21.3
click at [237, 488] on span "CS 3650 : Computer Systems" at bounding box center [308, 492] width 157 height 16
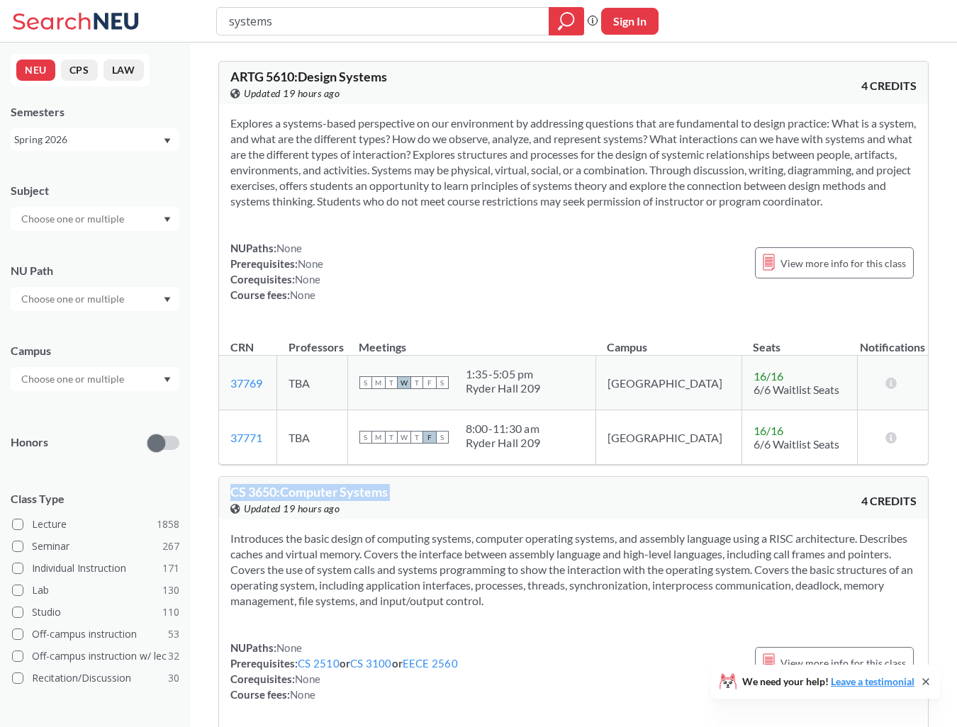
click at [237, 488] on span "CS 3650 : Computer Systems" at bounding box center [308, 492] width 157 height 16
click at [295, 27] on input "systems" at bounding box center [382, 21] width 311 height 24
type input "compilers"
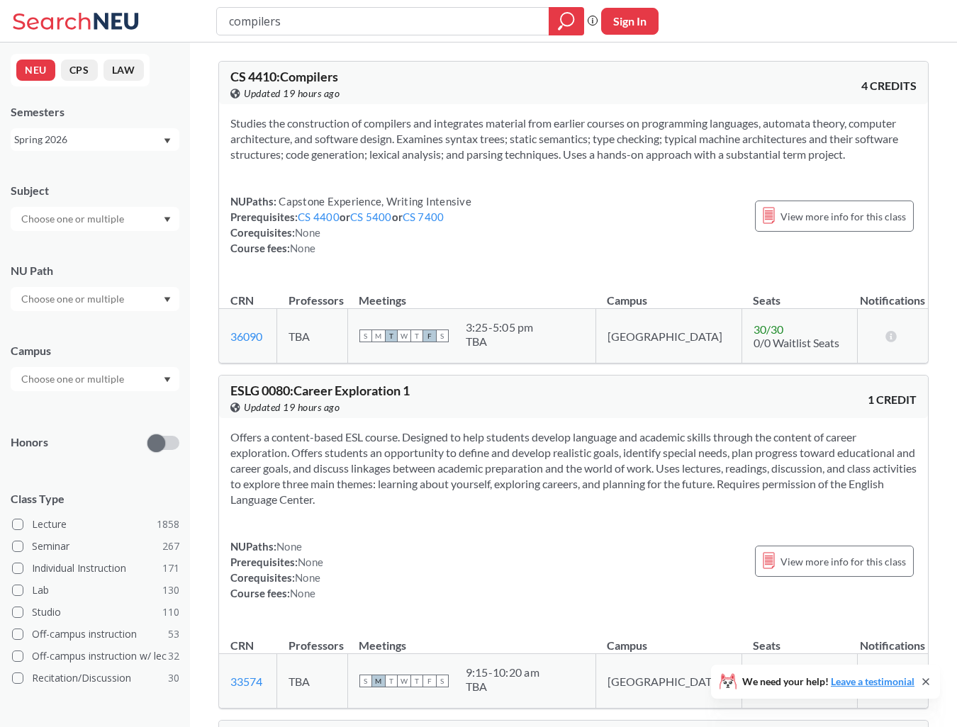
click at [308, 75] on span "CS 4410 : Compilers" at bounding box center [284, 77] width 108 height 16
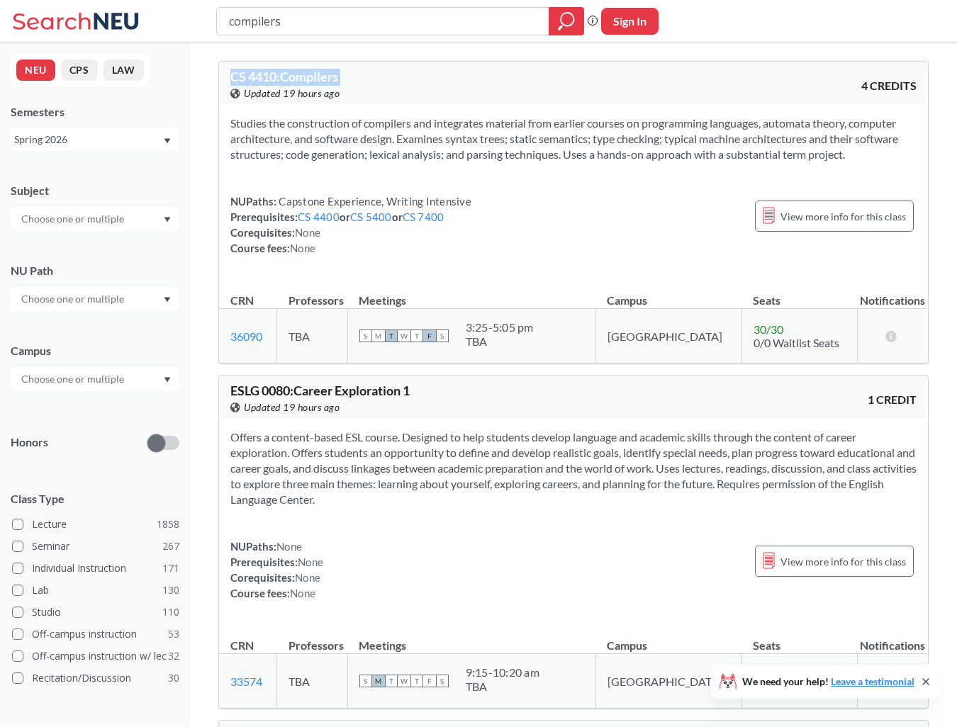
copy div "CS 4410 : Compilers View this course on Banner."
click at [543, 210] on div "NUPaths: Capstone Experience, Writing Intensive Prerequisites: CS 4400 or CS 54…" at bounding box center [573, 224] width 686 height 62
click at [310, 20] on input "compilers" at bounding box center [382, 21] width 311 height 24
type input "systems"
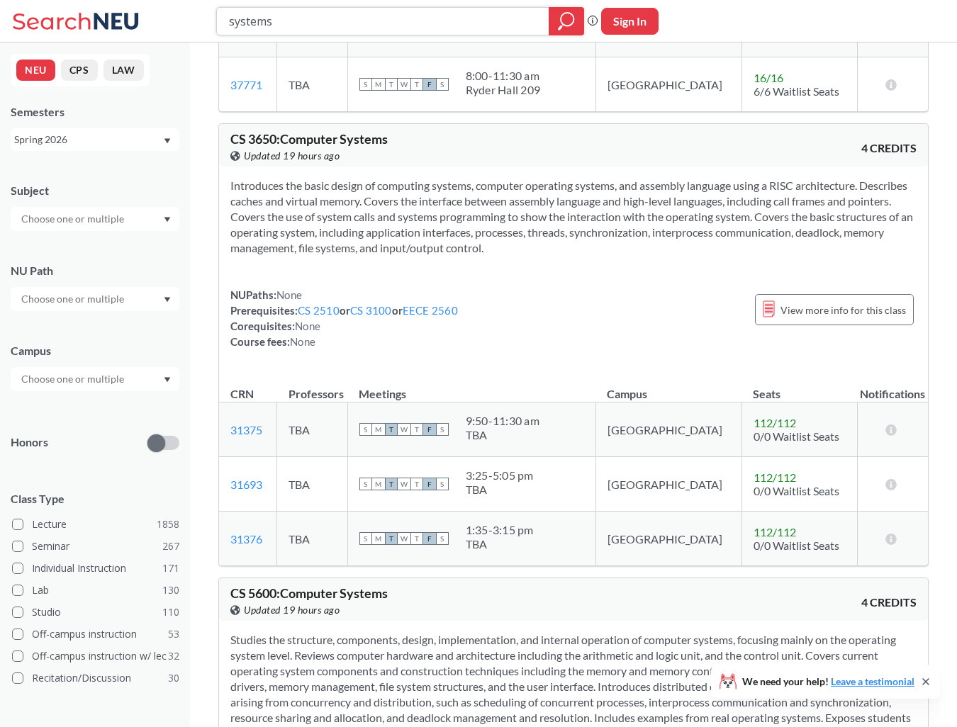
scroll to position [341, 0]
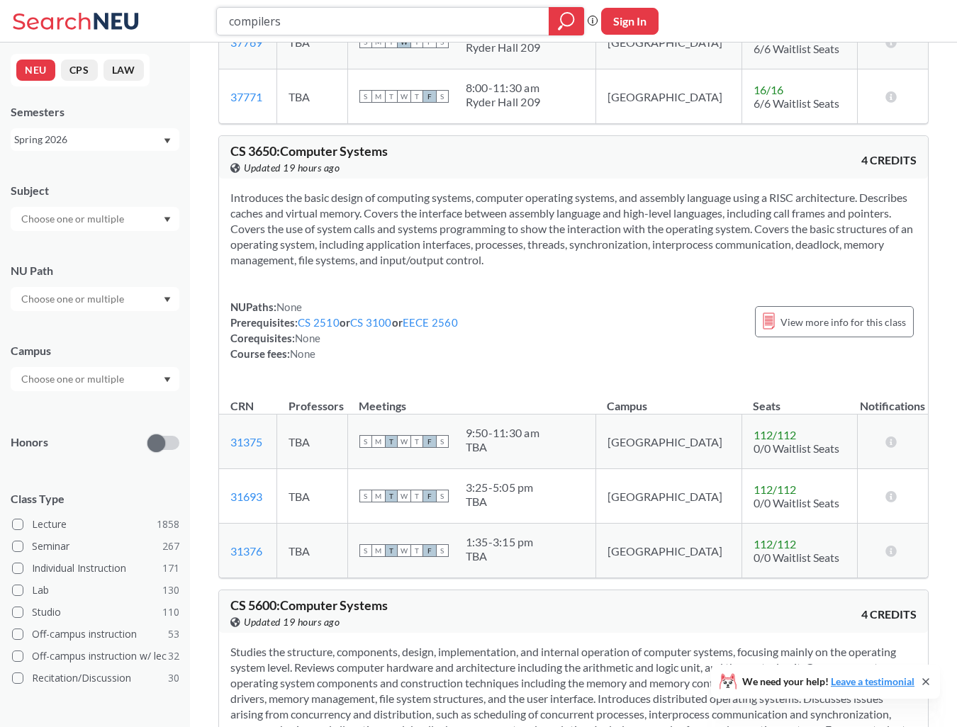
type input "compilers"
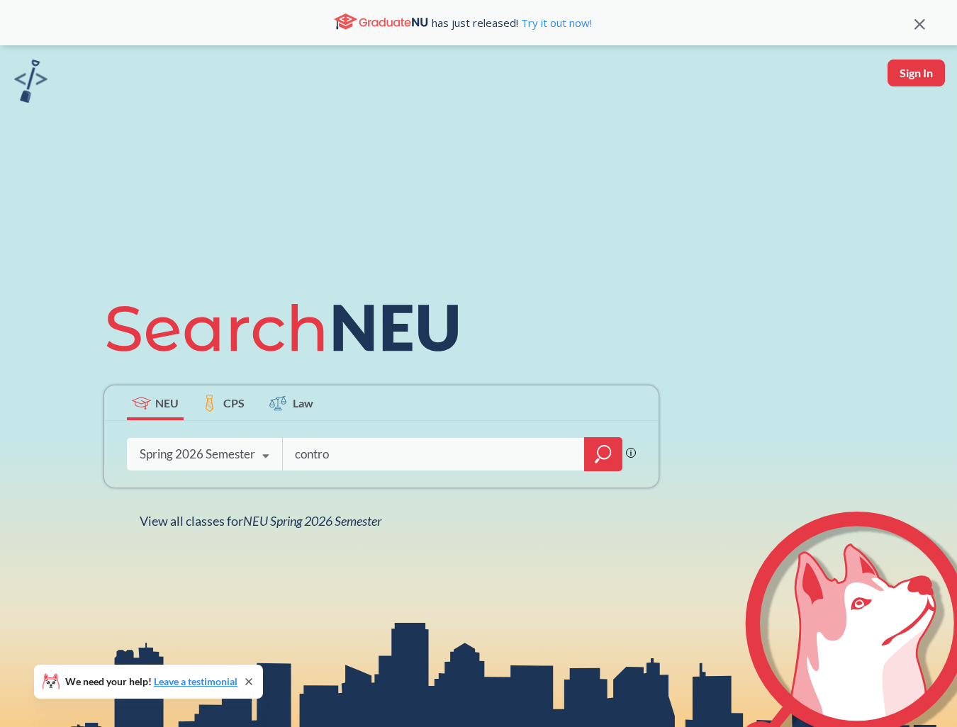
type input "control"
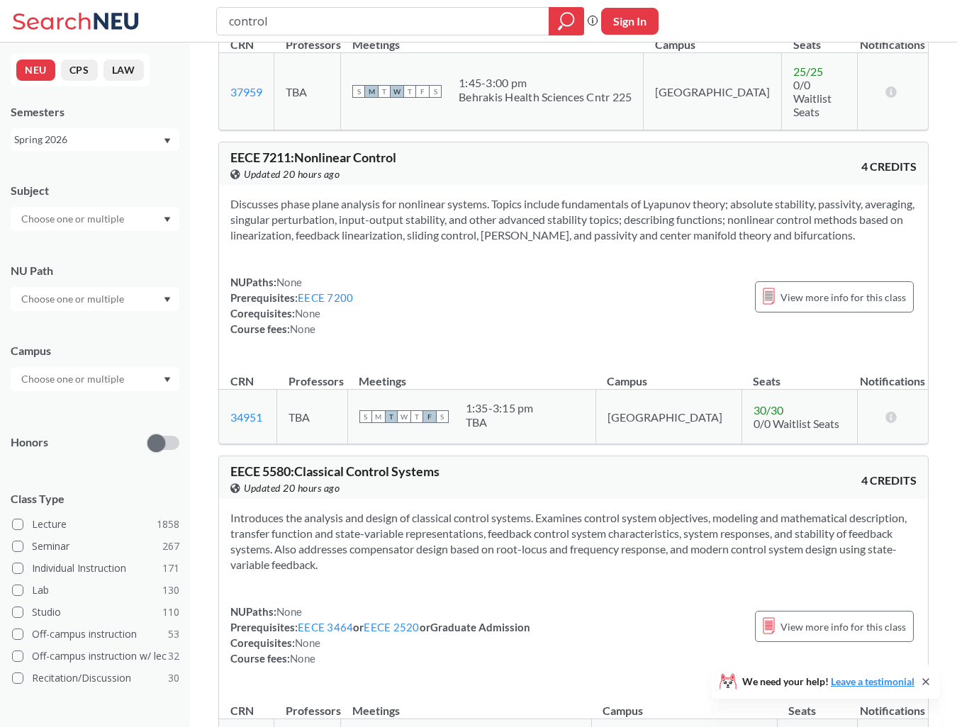
scroll to position [539, 0]
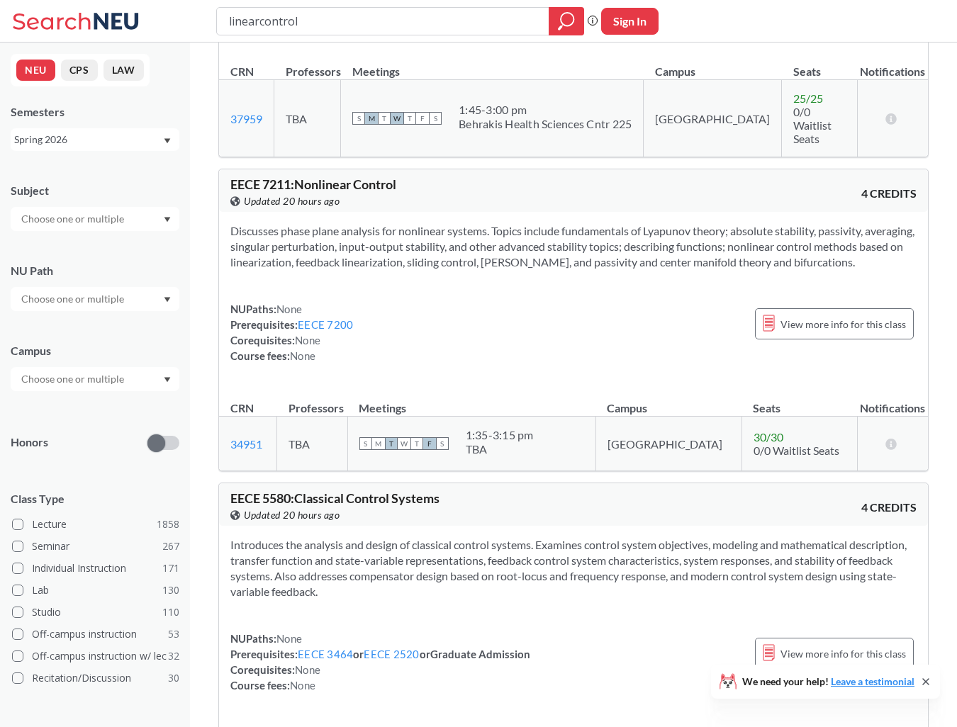
type input "linear control"
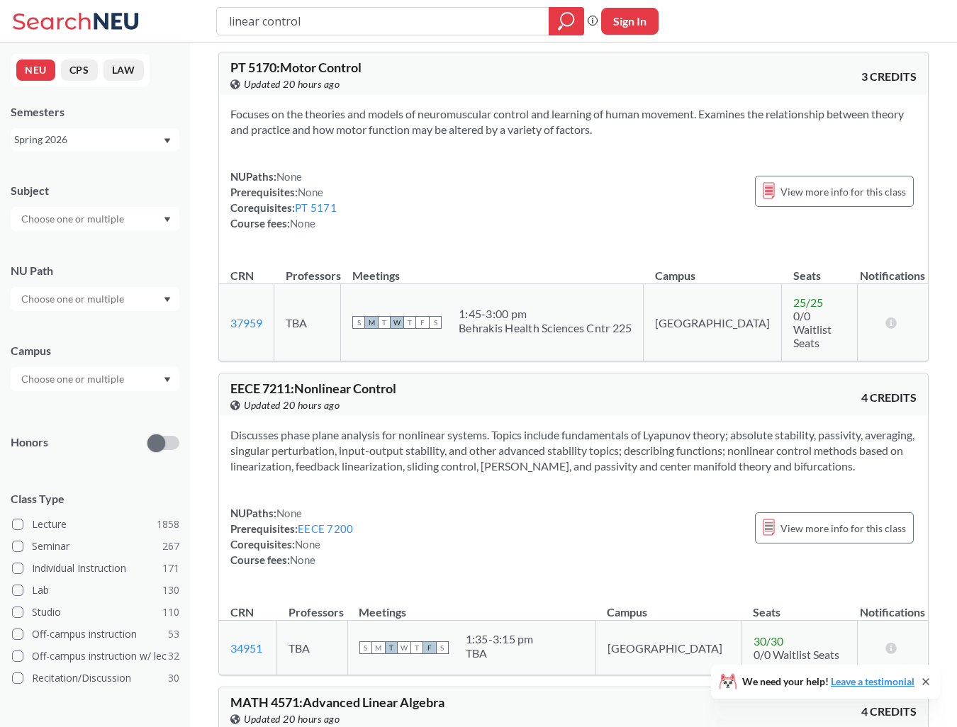
scroll to position [822, 0]
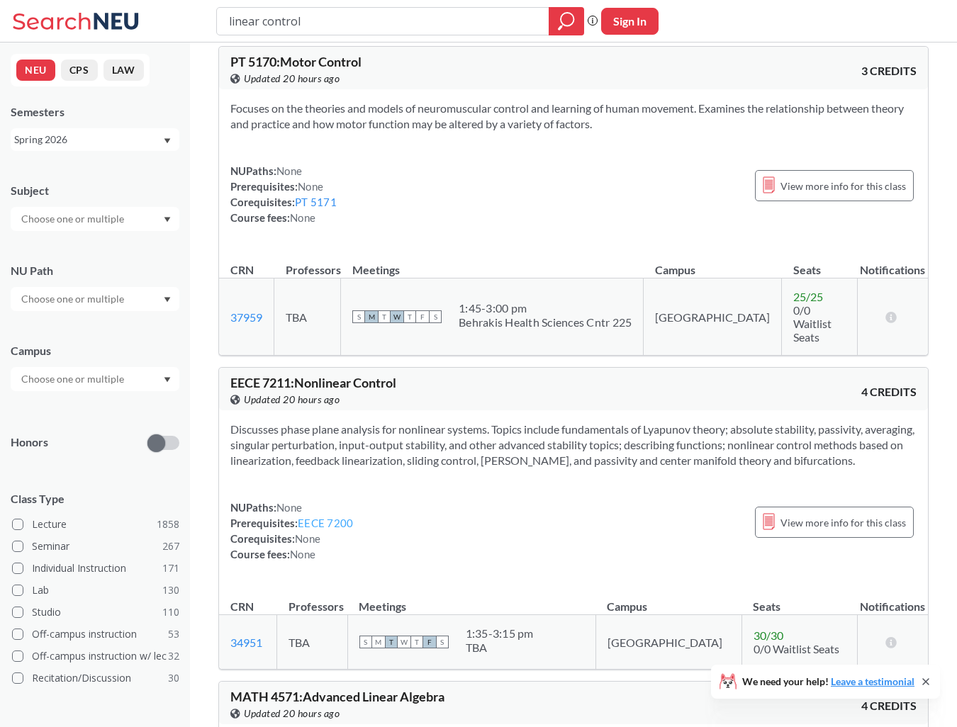
click at [331, 517] on link "EECE 7200" at bounding box center [325, 523] width 55 height 13
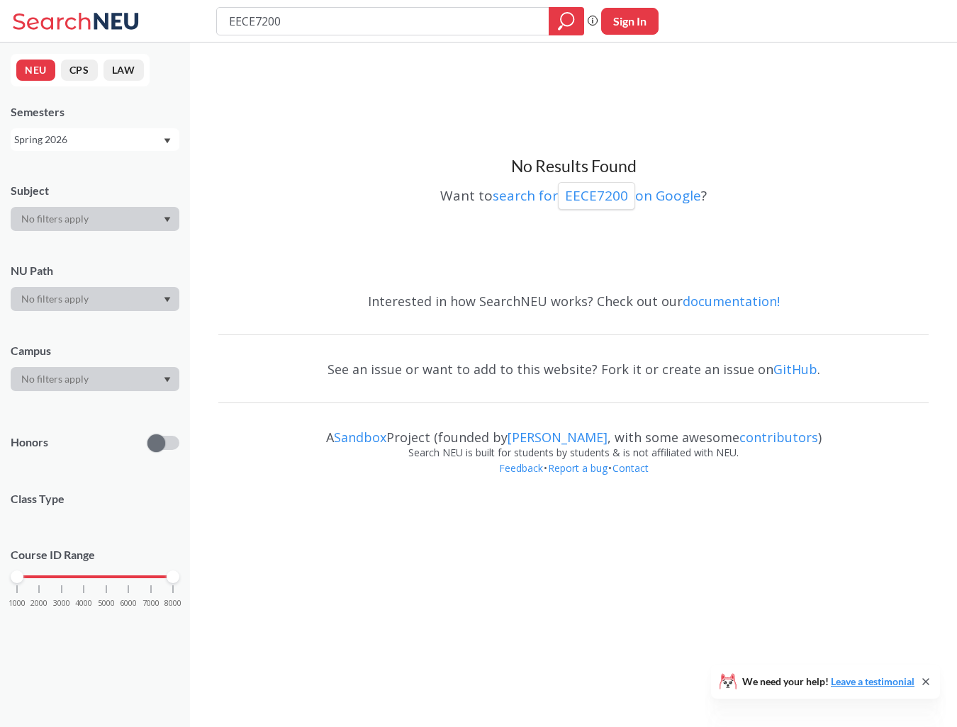
click at [122, 145] on div "Spring 2026" at bounding box center [88, 140] width 148 height 16
click at [121, 200] on div "Fall 2025" at bounding box center [95, 209] width 169 height 39
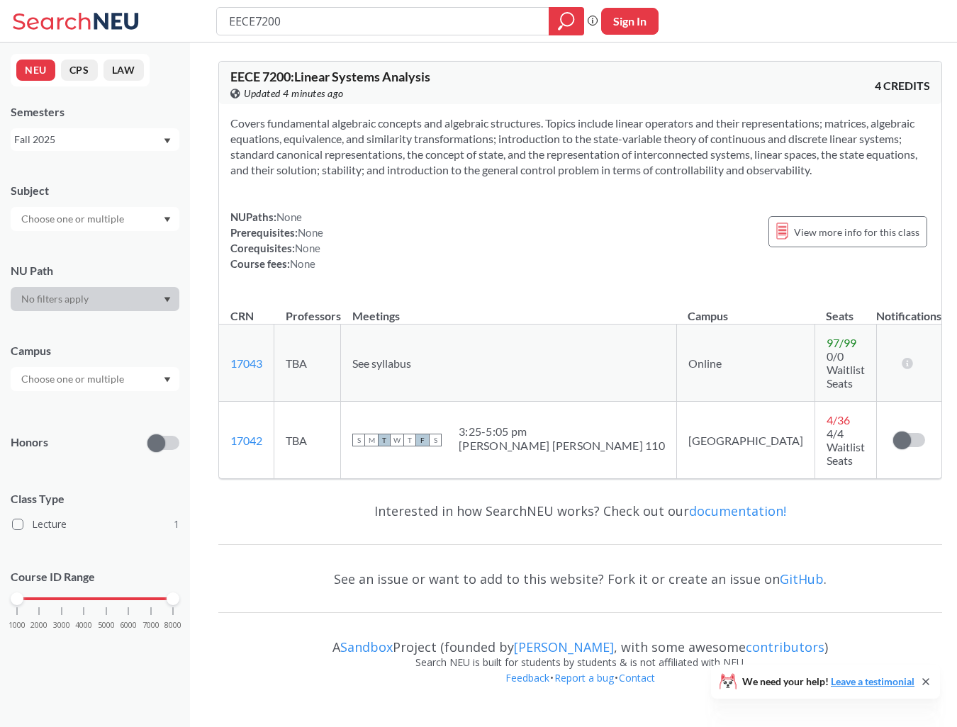
click at [308, 230] on span "None" at bounding box center [311, 232] width 26 height 13
click at [248, 434] on link "17042" at bounding box center [246, 440] width 32 height 13
click at [72, 132] on div "Fall 2025" at bounding box center [88, 140] width 148 height 16
click at [75, 172] on div "Spring 2026" at bounding box center [98, 171] width 160 height 16
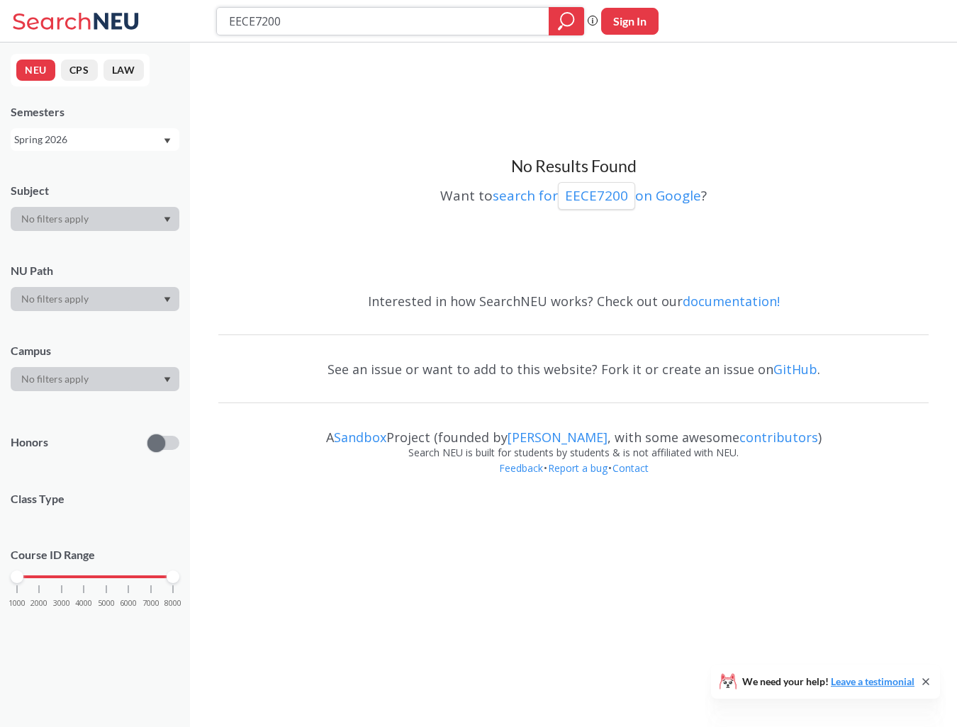
click at [292, 26] on input "EECE7200" at bounding box center [382, 21] width 311 height 24
type input "EECE7210"
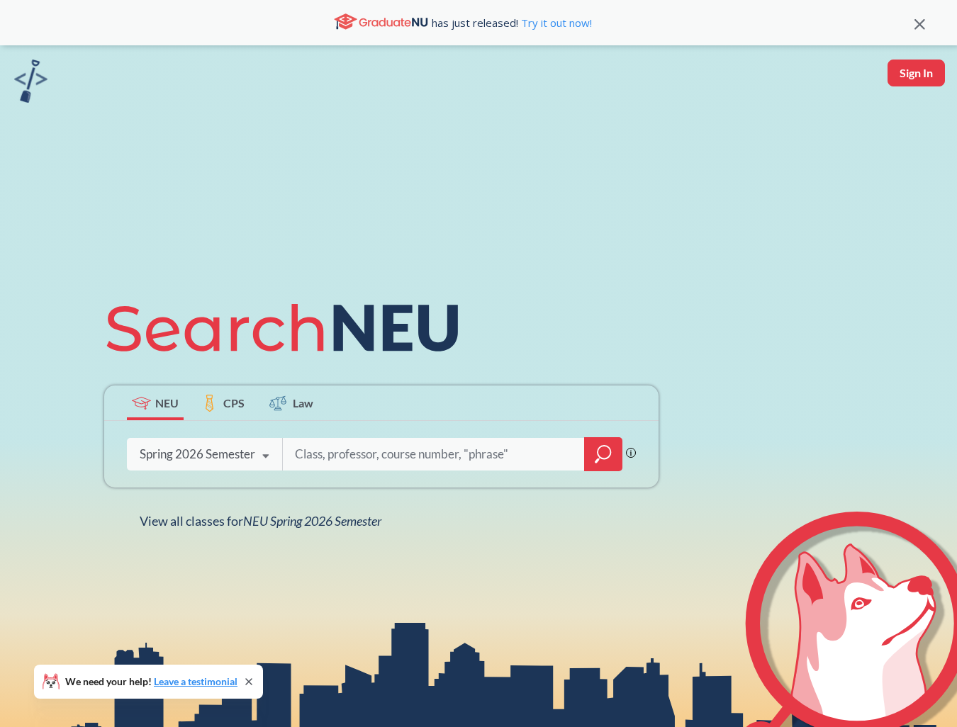
click at [243, 458] on div "Spring 2026 Semester" at bounding box center [198, 454] width 116 height 16
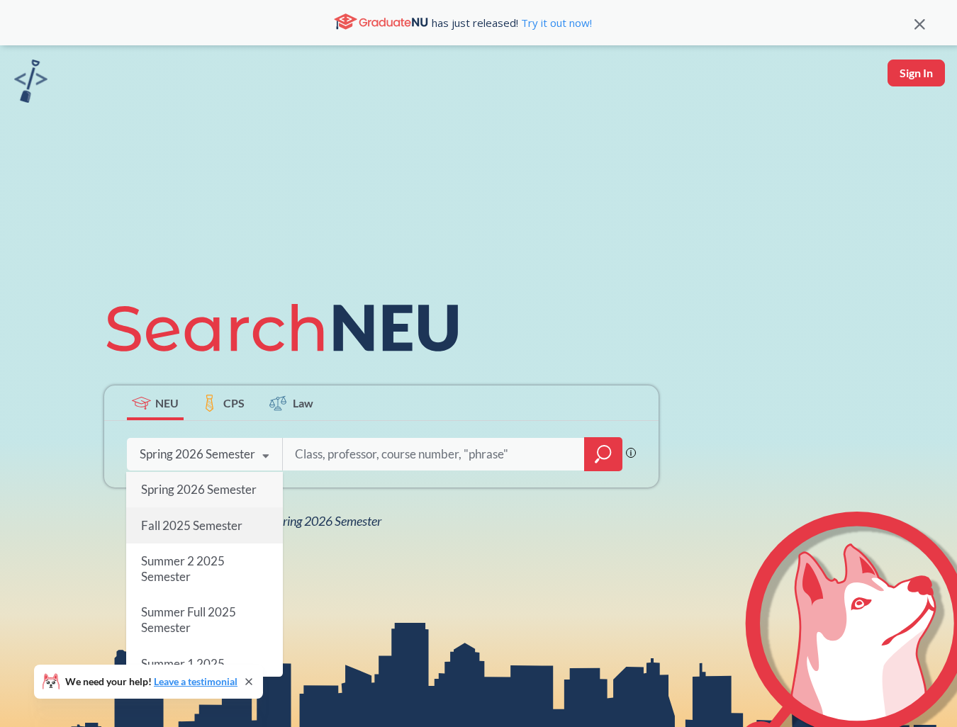
click at [217, 522] on span "Fall 2025 Semester" at bounding box center [191, 525] width 101 height 15
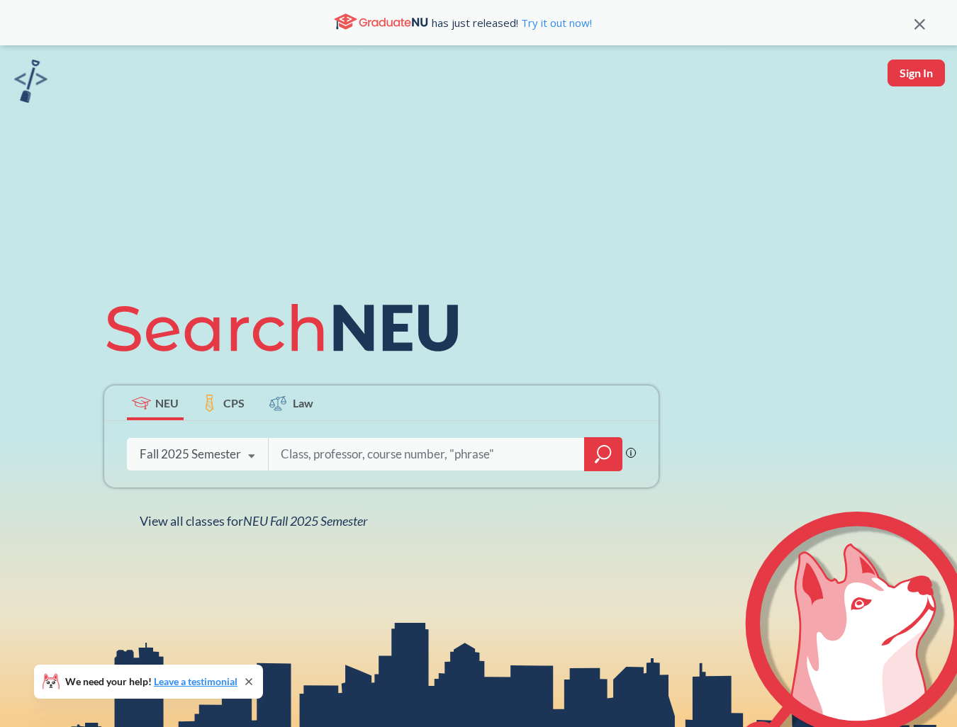
click at [371, 437] on div "Phrase search guarantees the exact search appears in the results. Ex. If you wa…" at bounding box center [381, 454] width 554 height 67
click at [371, 446] on input "search" at bounding box center [426, 454] width 295 height 30
type input "reinforcement learning"
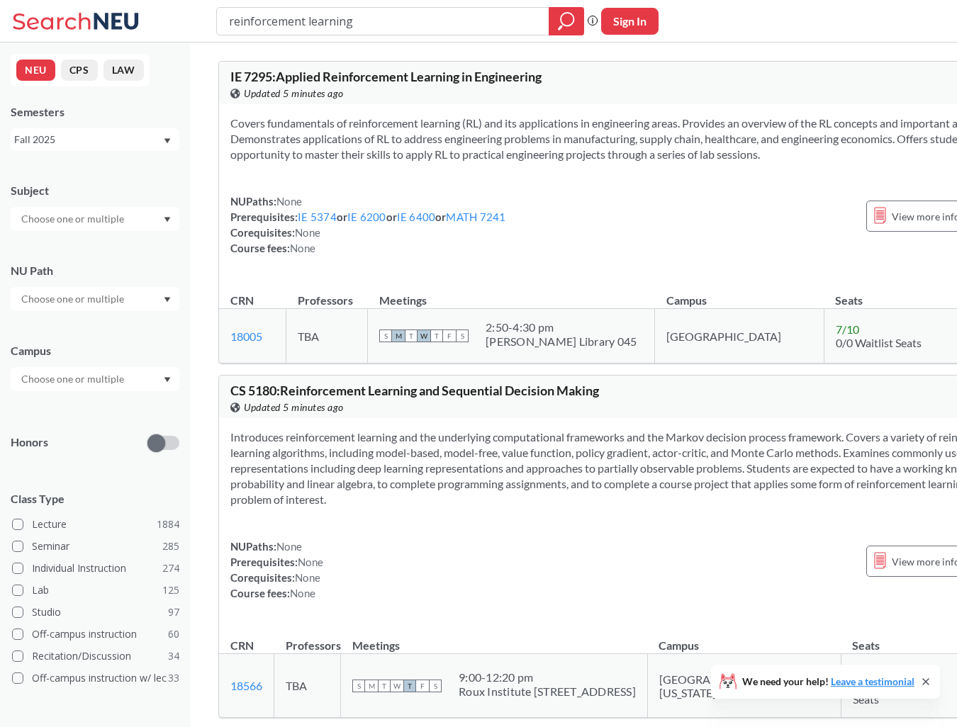
click at [91, 150] on div "Fall 2025" at bounding box center [95, 139] width 169 height 23
click at [94, 245] on div "Spring 2025" at bounding box center [98, 248] width 160 height 16
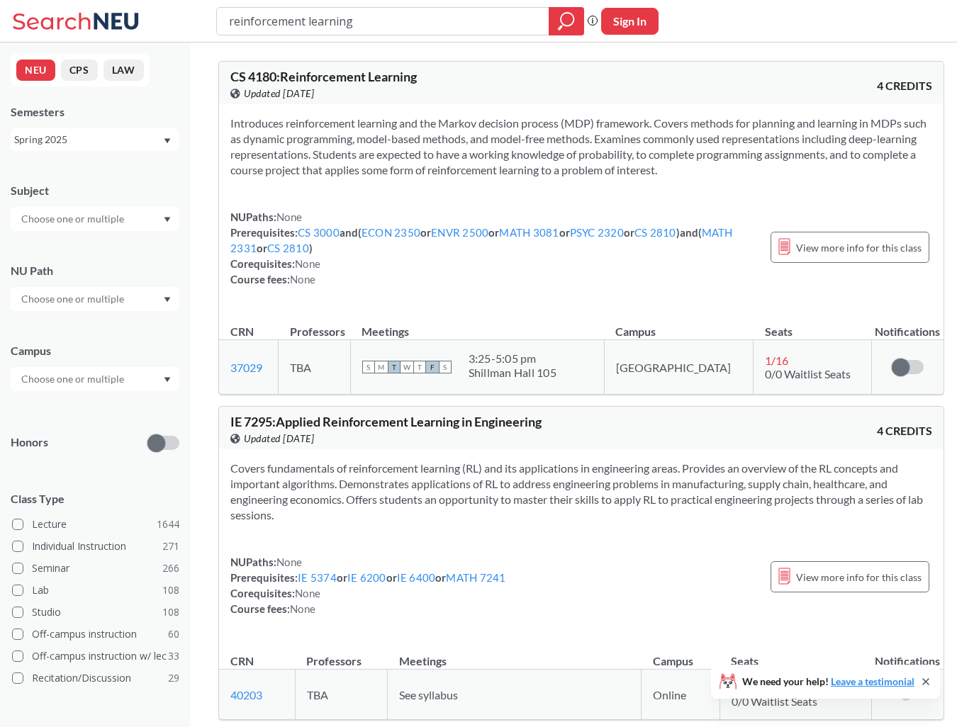
click at [89, 139] on div "Spring 2025" at bounding box center [88, 140] width 148 height 16
click at [93, 225] on div "Fall 2024" at bounding box center [95, 217] width 169 height 39
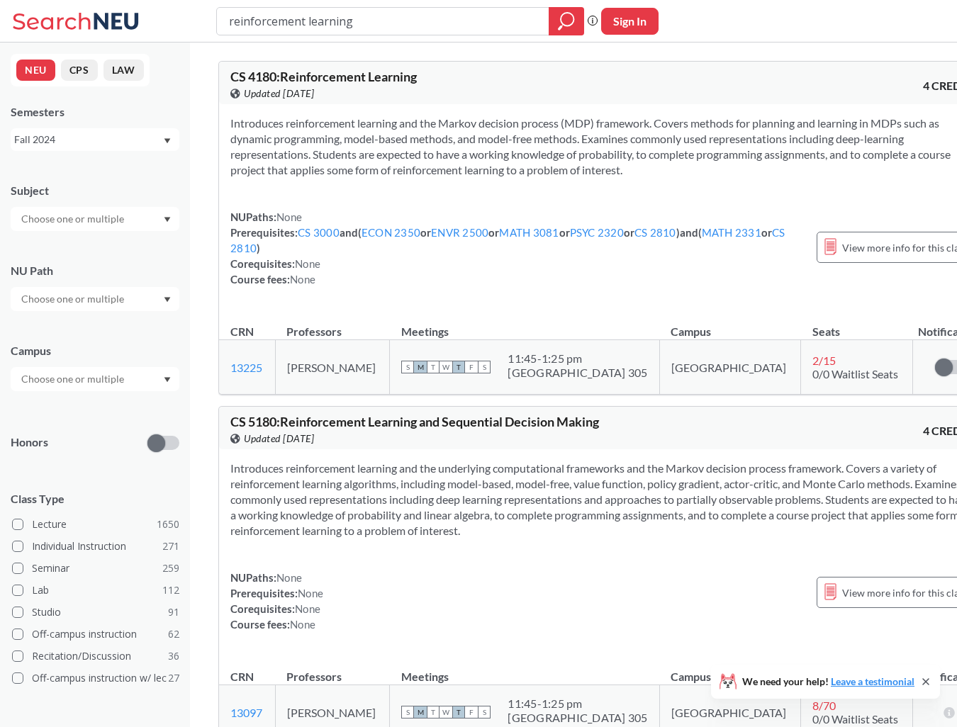
click at [269, 156] on section "Introduces reinforcement learning and the Markov decision process (MDP) framewo…" at bounding box center [604, 147] width 748 height 62
click at [151, 149] on div "Fall 2024" at bounding box center [95, 139] width 169 height 23
click at [116, 208] on div "Spring 2024" at bounding box center [98, 208] width 160 height 16
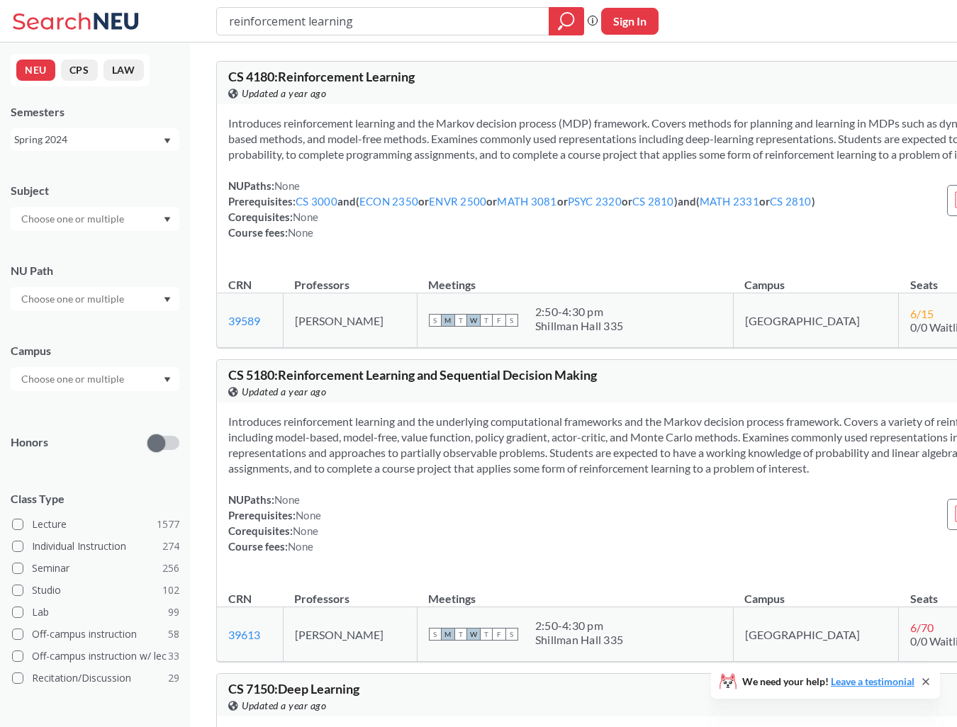
click at [115, 137] on div "Spring 2024" at bounding box center [88, 140] width 148 height 16
click at [110, 209] on div "Fall 2025" at bounding box center [98, 210] width 160 height 16
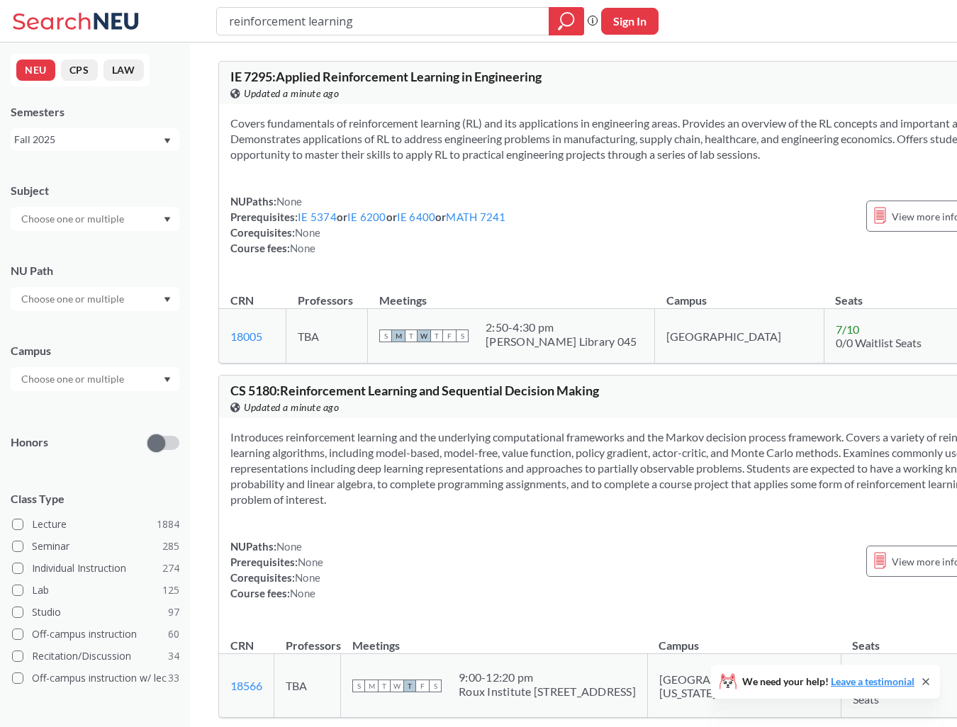
click at [92, 137] on div "Fall 2025" at bounding box center [88, 140] width 148 height 16
click at [106, 259] on div "Spring 2025" at bounding box center [98, 262] width 160 height 16
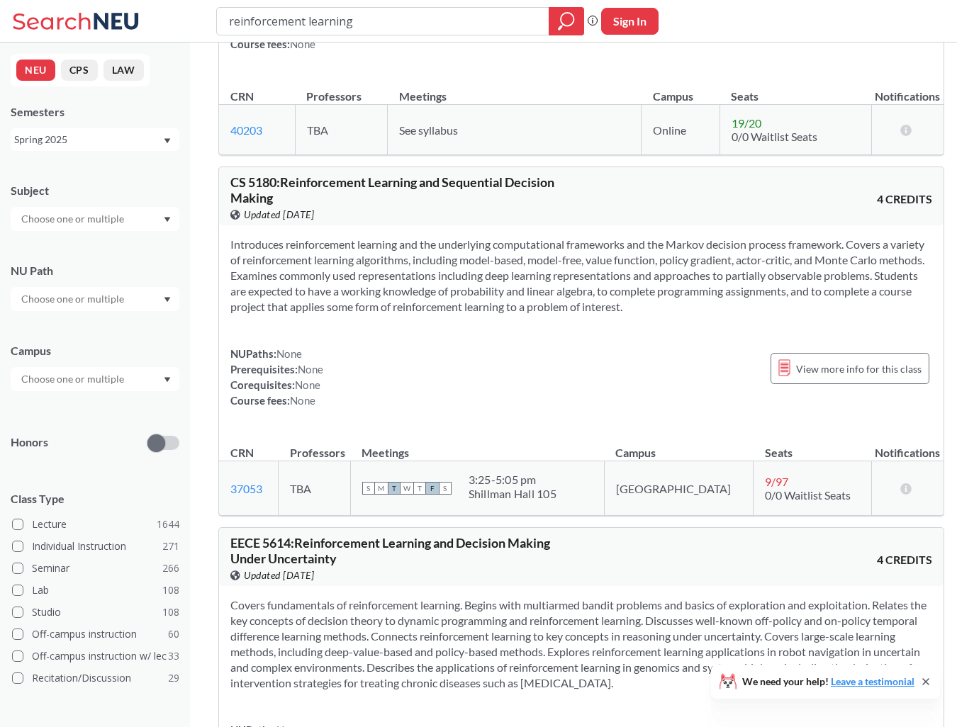
scroll to position [566, 0]
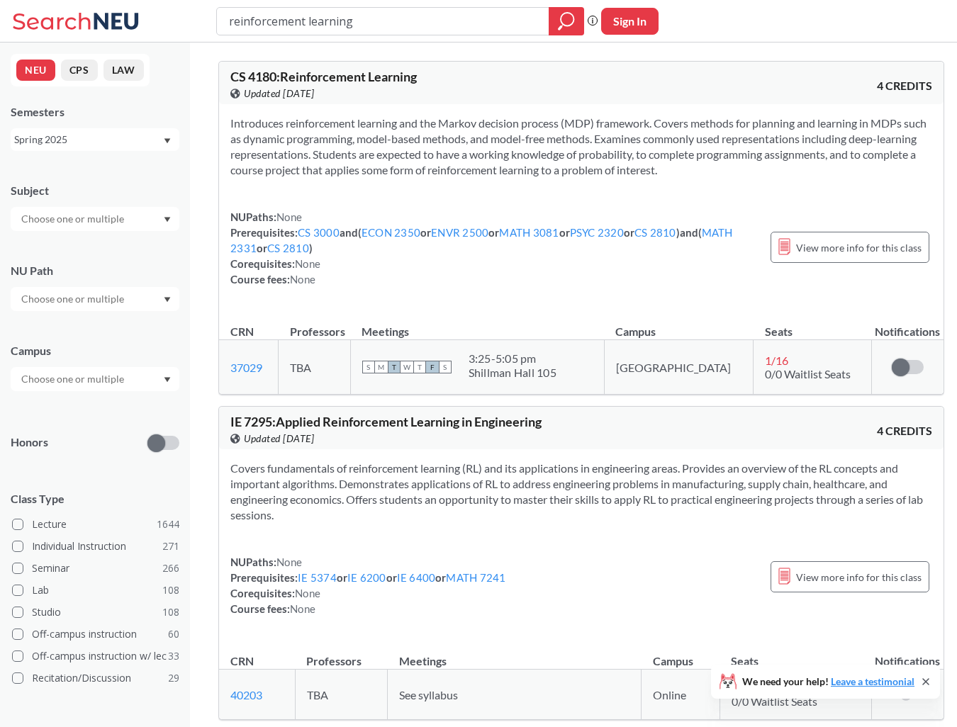
click at [377, 296] on div "Introduces reinforcement learning and the Markov decision process (MDP) framewo…" at bounding box center [581, 207] width 724 height 206
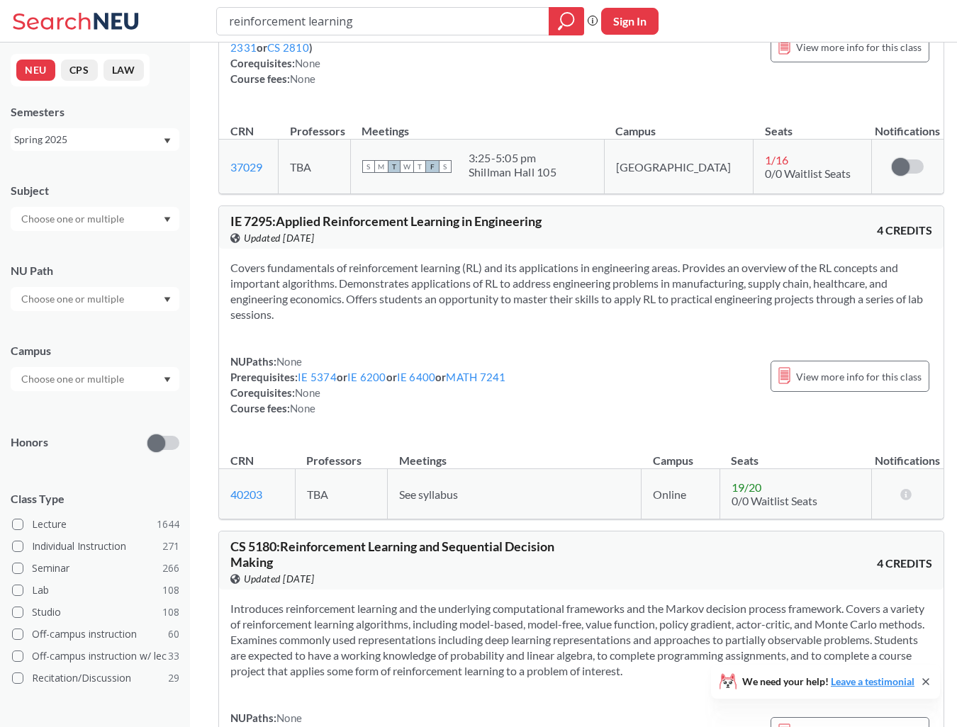
scroll to position [225, 0]
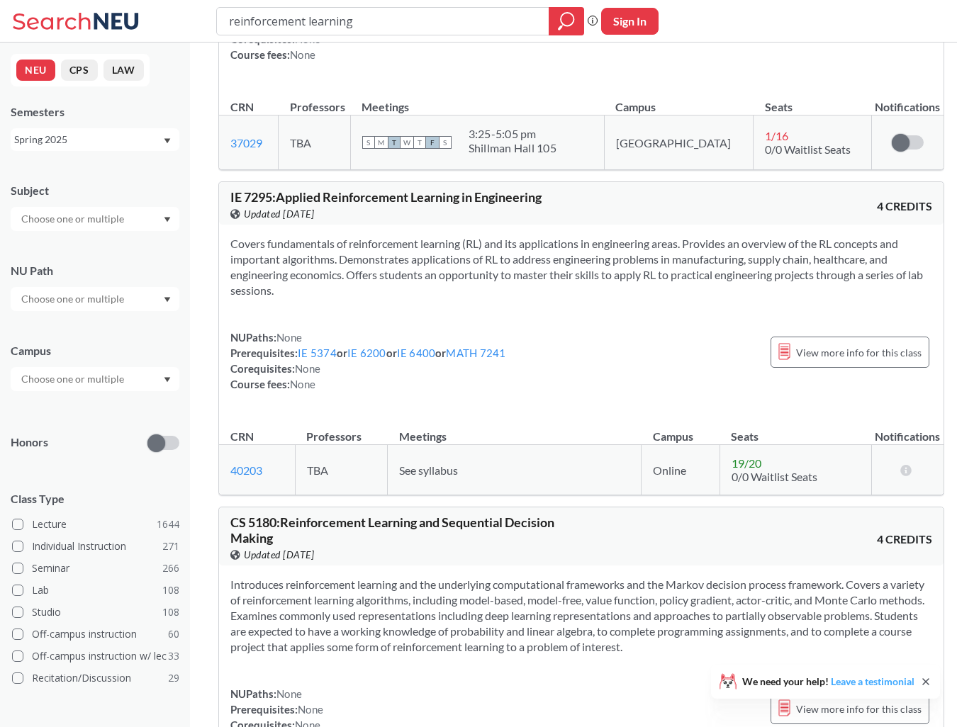
click at [843, 675] on link "Leave a testimonial" at bounding box center [873, 681] width 84 height 12
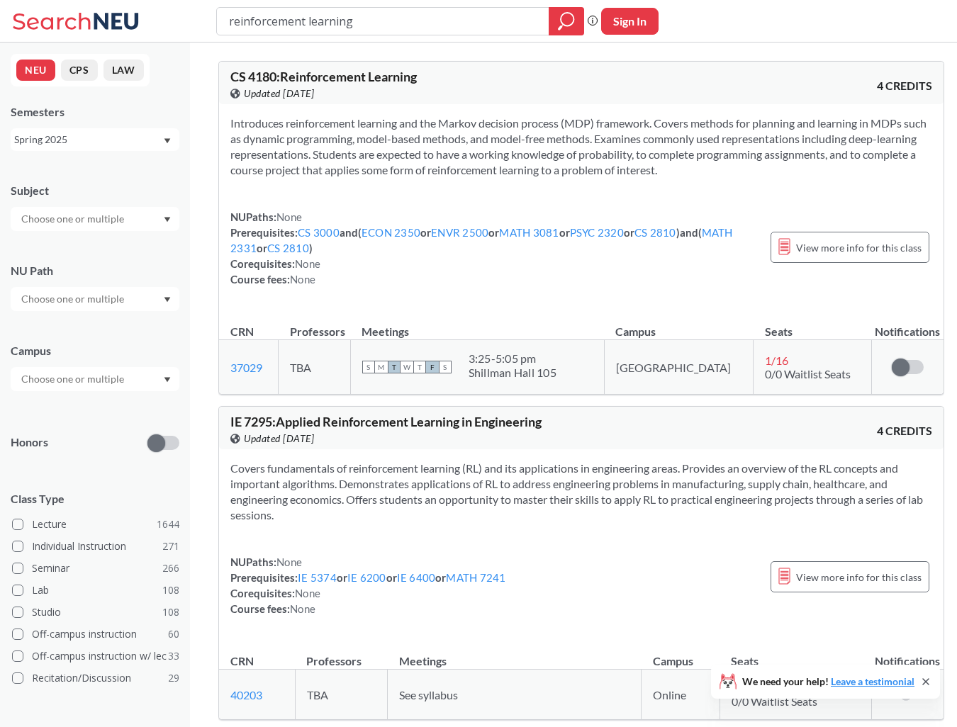
click at [133, 18] on icon at bounding box center [78, 21] width 132 height 28
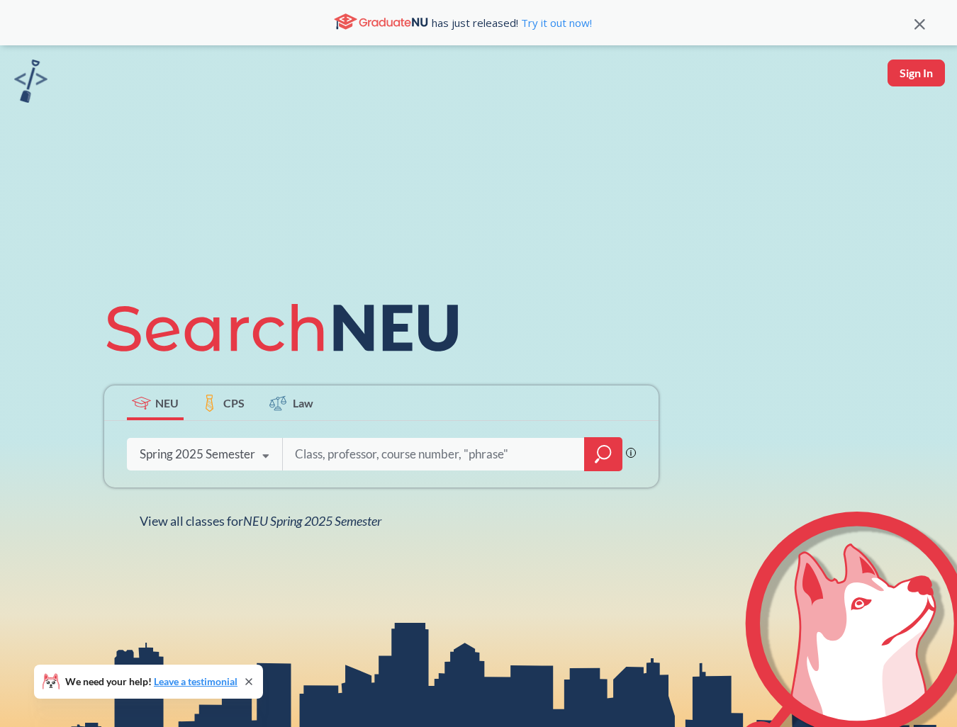
click at [261, 536] on div "NEU CPS Law Phrase search guarantees the exact search appears in the results. E…" at bounding box center [478, 408] width 957 height 727
click at [257, 457] on icon at bounding box center [265, 457] width 27 height 40
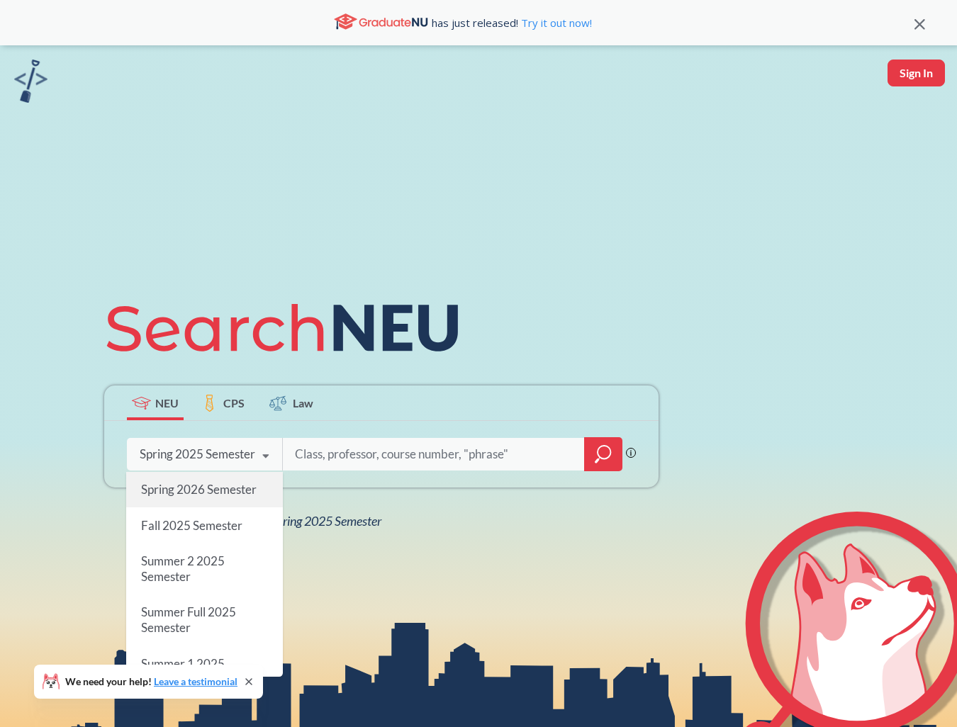
click at [226, 482] on span "Spring 2026 Semester" at bounding box center [199, 489] width 116 height 15
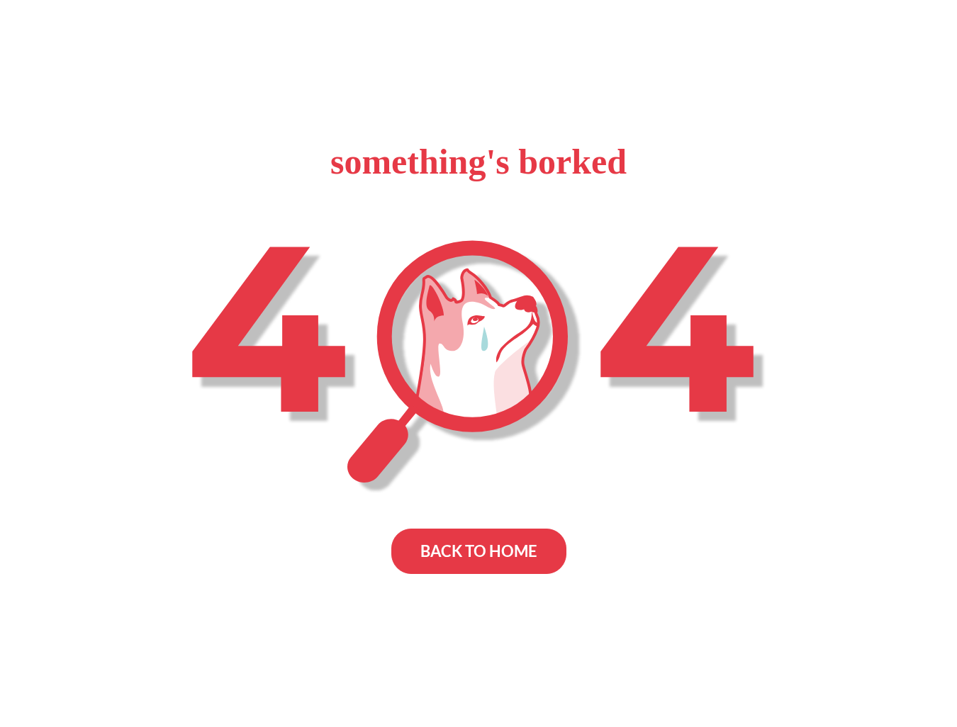
click at [441, 542] on div "BACK TO HOME" at bounding box center [478, 551] width 175 height 45
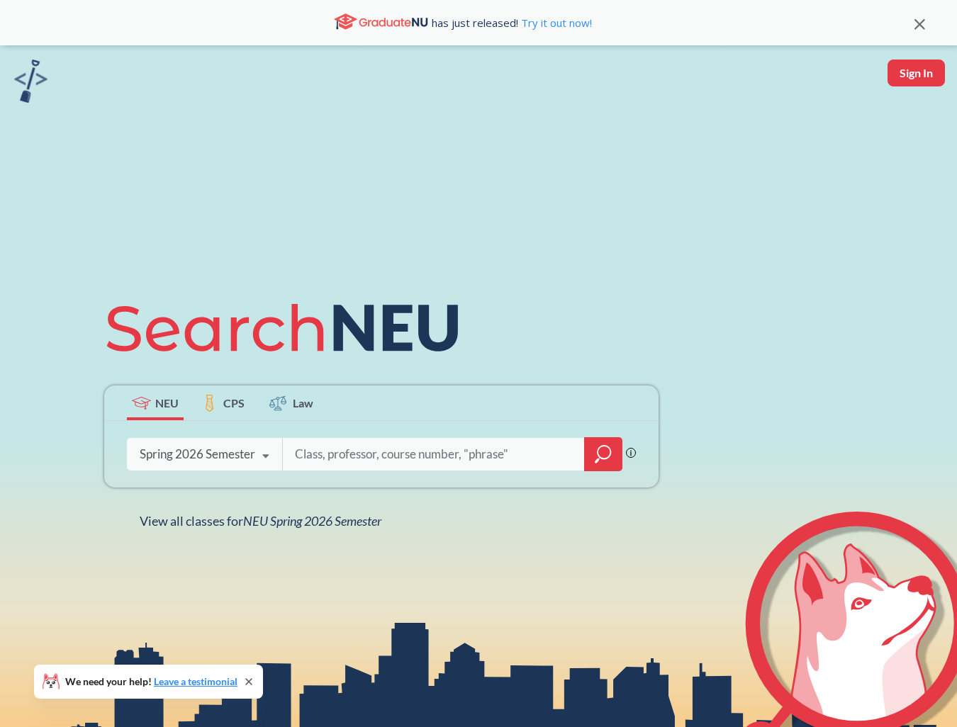
click at [236, 450] on div "Spring 2026 Semester" at bounding box center [198, 454] width 116 height 16
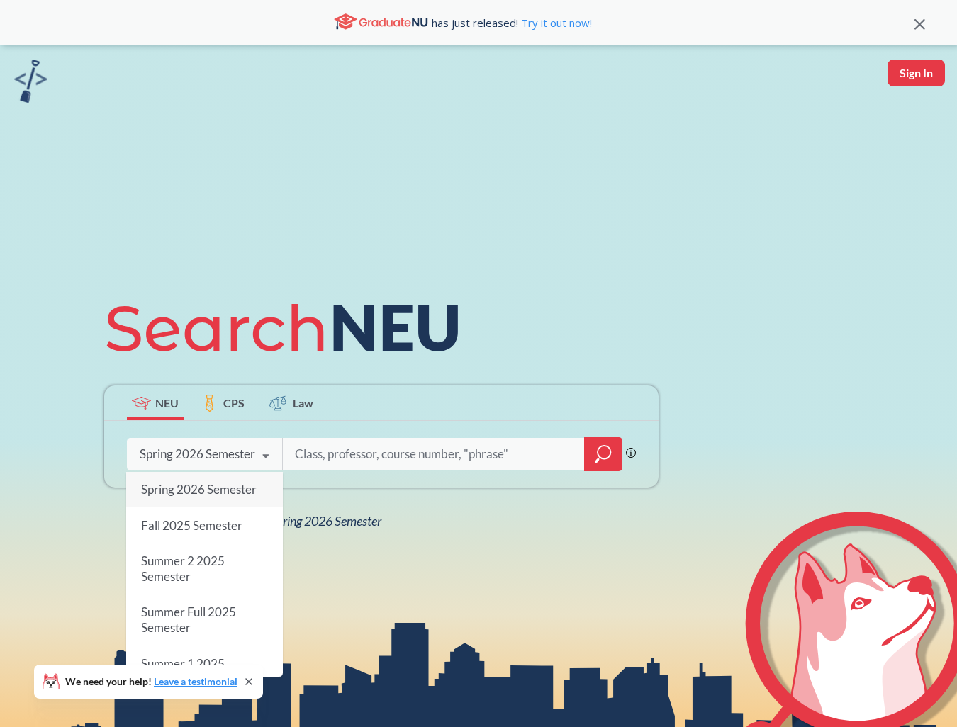
click at [337, 449] on input "search" at bounding box center [433, 454] width 281 height 30
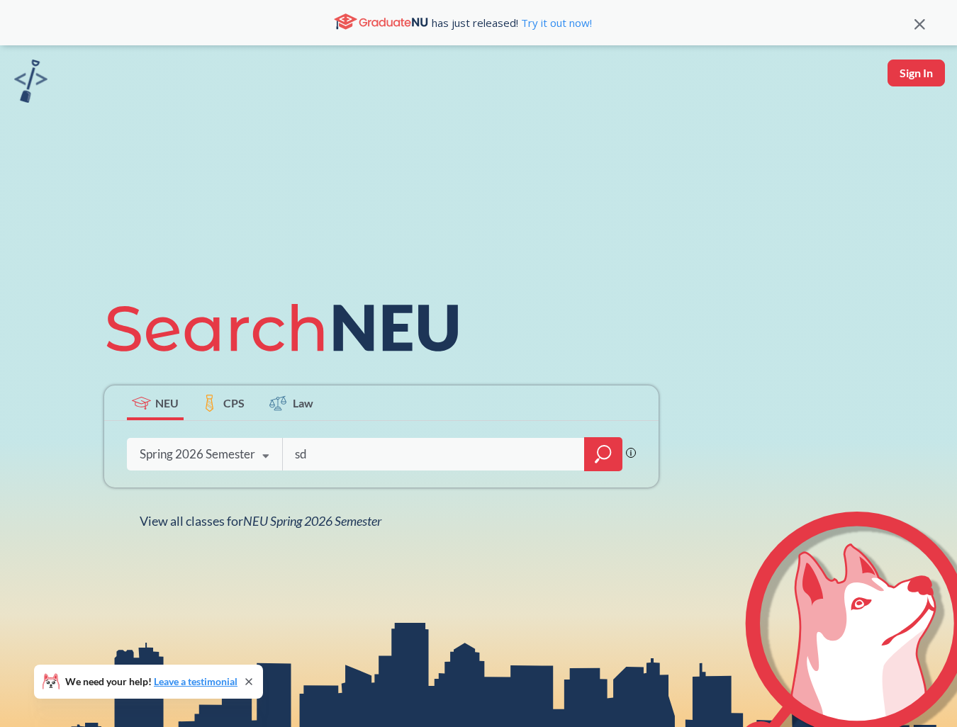
type input "sdf"
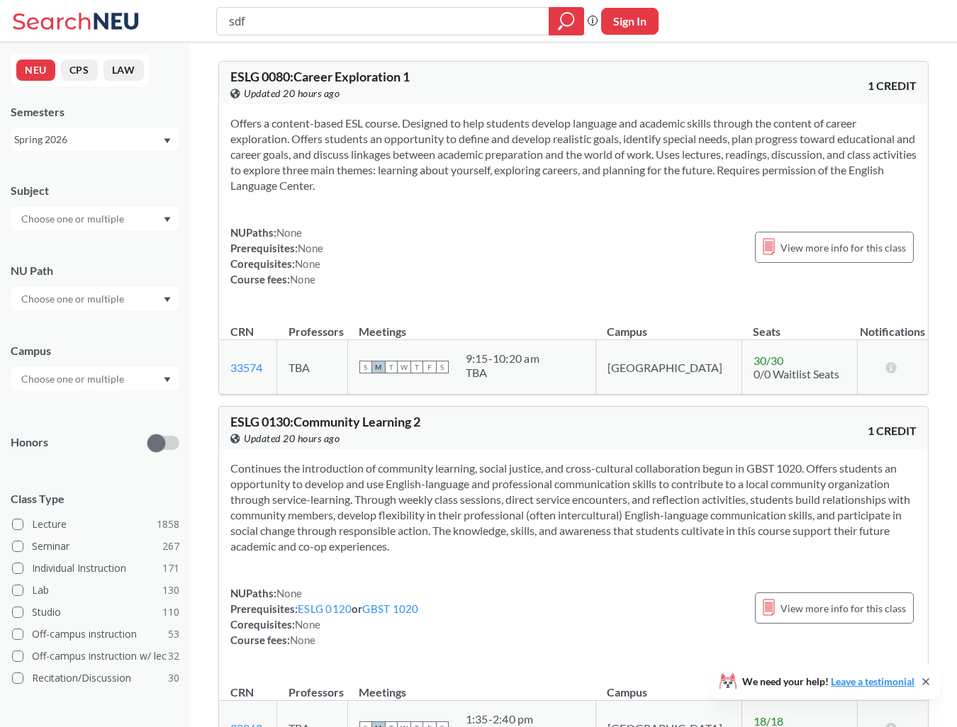
click at [116, 30] on icon at bounding box center [78, 21] width 132 height 28
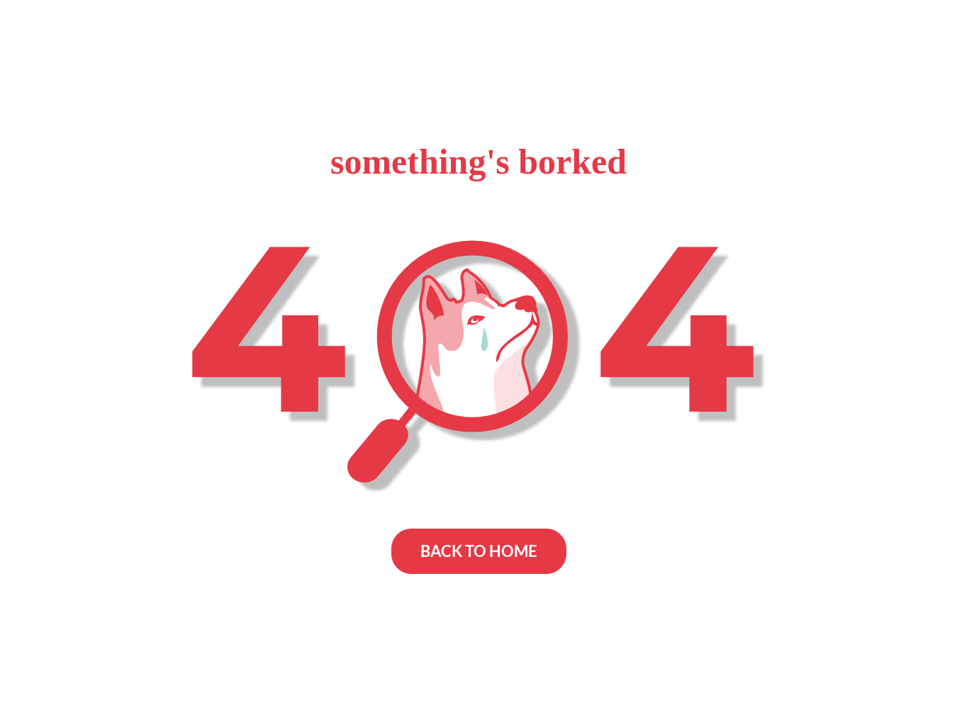
click at [505, 539] on div "BACK TO HOME" at bounding box center [478, 551] width 175 height 45
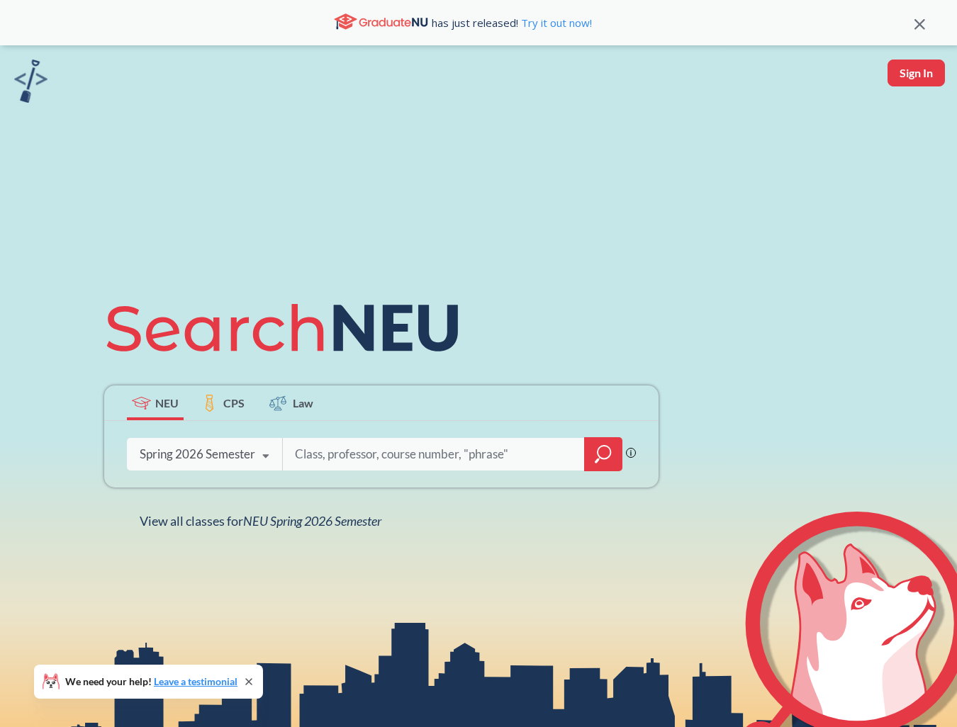
click at [915, 31] on div "has just released! Try it out now!" at bounding box center [478, 22] width 957 height 45
click at [926, 24] on div "has just released! Try it out now!" at bounding box center [478, 22] width 957 height 45
click at [925, 23] on div "has just released! Try it out now!" at bounding box center [478, 22] width 957 height 45
click at [911, 23] on div "has just released! Try it out now!" at bounding box center [463, 23] width 904 height 24
click at [915, 23] on icon at bounding box center [919, 24] width 11 height 11
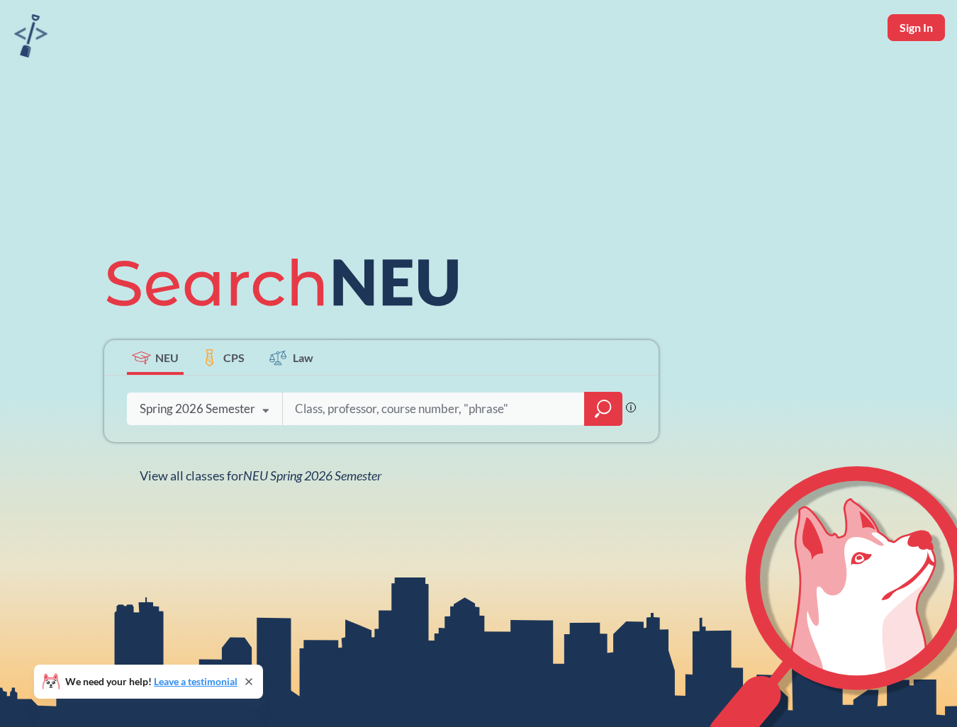
click at [31, 36] on img at bounding box center [30, 35] width 33 height 43
click at [369, 418] on input "search" at bounding box center [433, 409] width 281 height 30
type input "reinforcement"
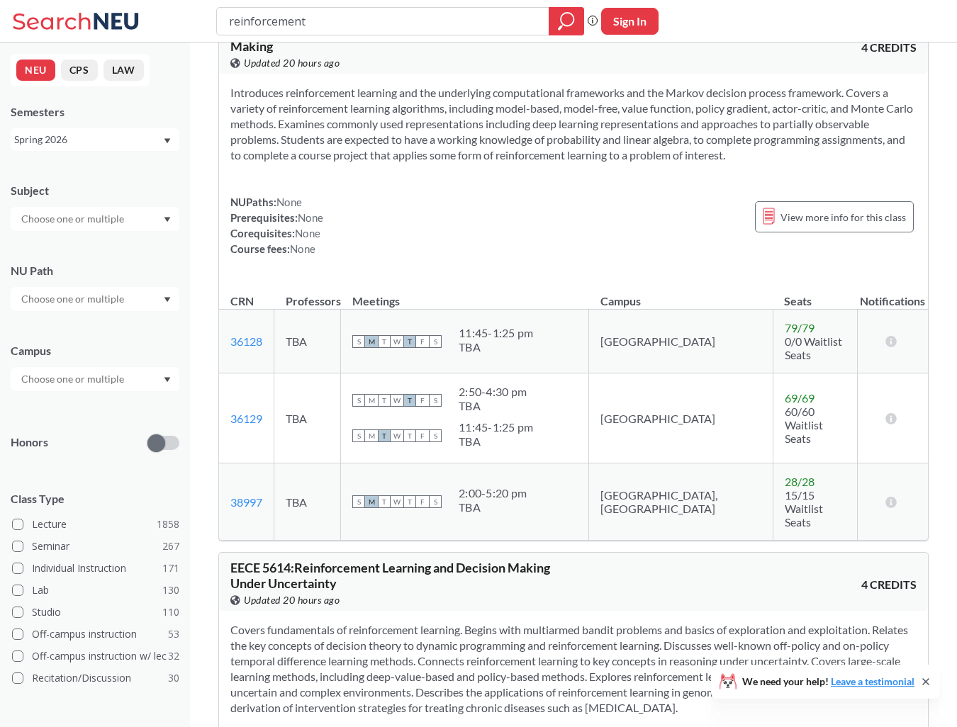
scroll to position [836, 0]
